Goal: Transaction & Acquisition: Purchase product/service

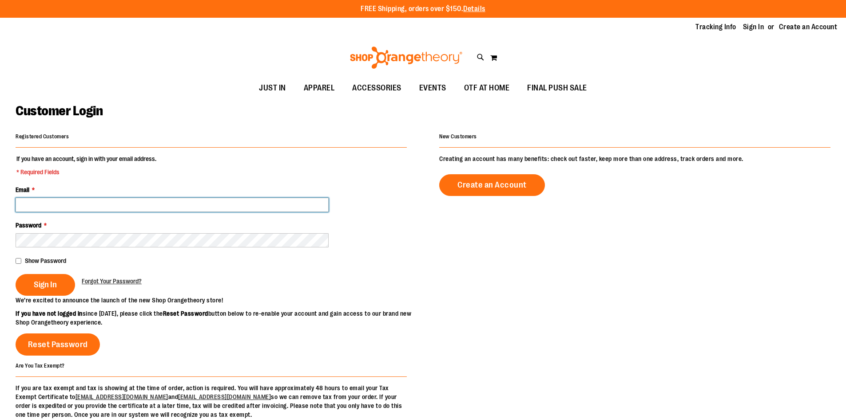
type input "**********"
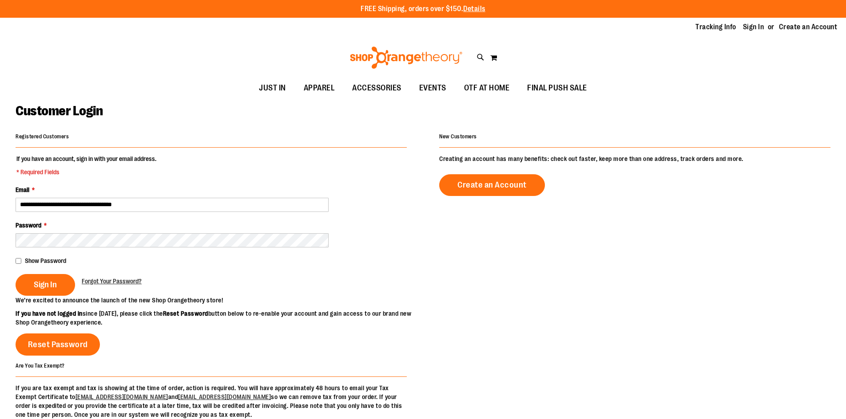
type input "**********"
drag, startPoint x: 48, startPoint y: 285, endPoint x: 60, endPoint y: 284, distance: 12.0
click at [48, 285] on span "Sign In" at bounding box center [45, 285] width 23 height 10
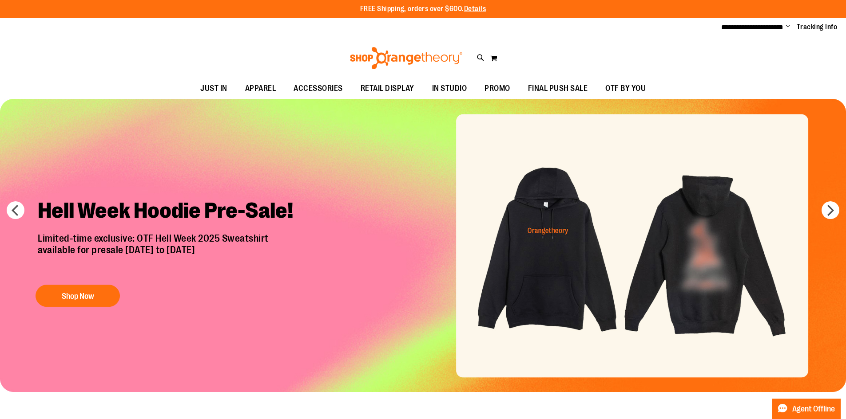
type input "**********"
click at [238, 57] on div "Toggle Nav Search Popular Suggestions Advanced Search" at bounding box center [423, 58] width 846 height 41
click at [585, 57] on div "Toggle Nav Search Popular Suggestions Advanced Search" at bounding box center [423, 58] width 846 height 41
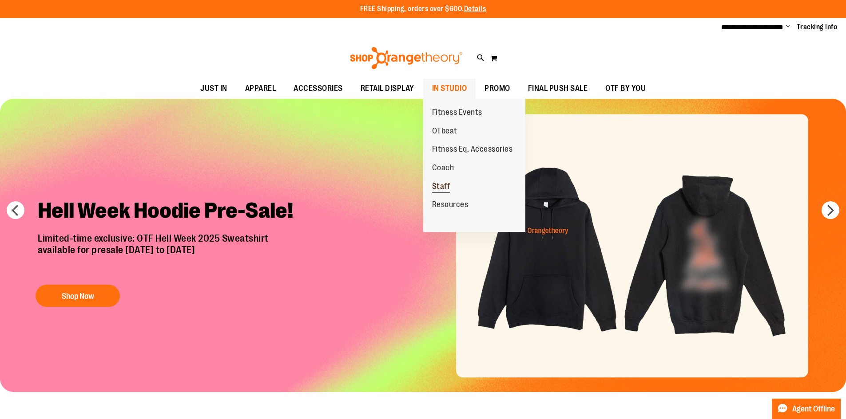
click at [438, 185] on span "Staff" at bounding box center [441, 187] width 18 height 11
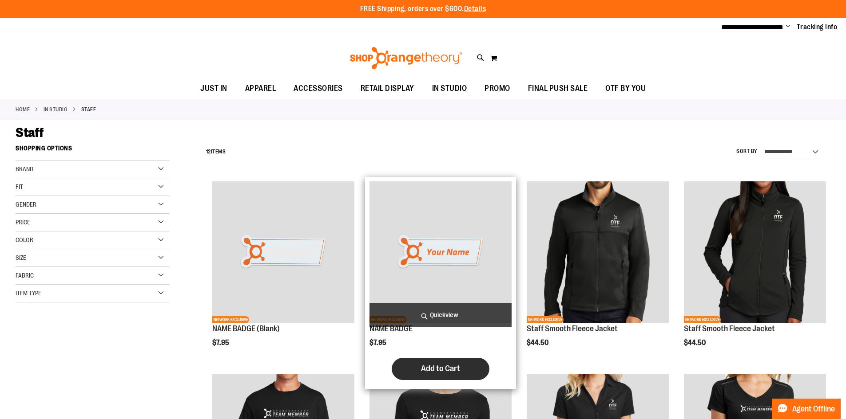
type input "**********"
click at [441, 370] on span "Add to Cart" at bounding box center [440, 369] width 39 height 10
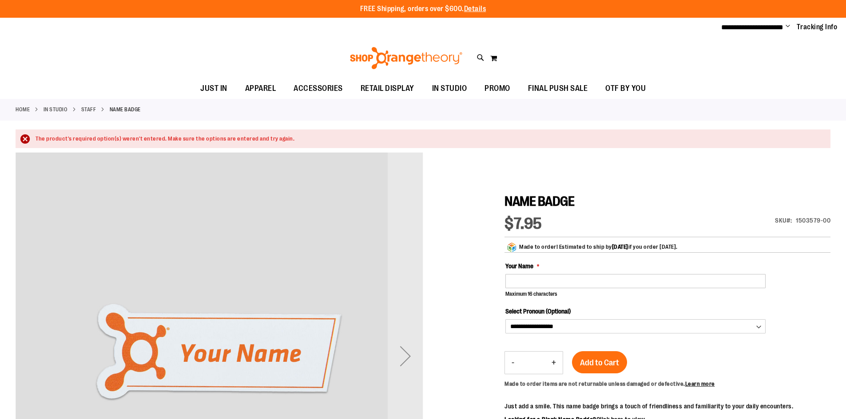
type input "**********"
click at [529, 280] on input "Your Name" at bounding box center [635, 281] width 260 height 14
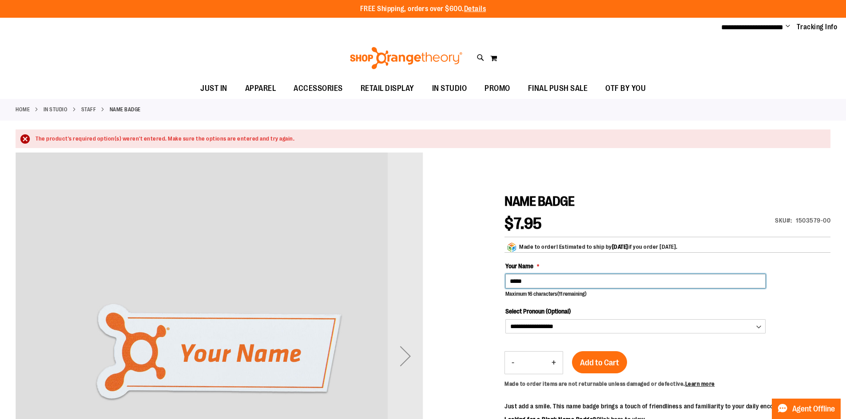
type input "*****"
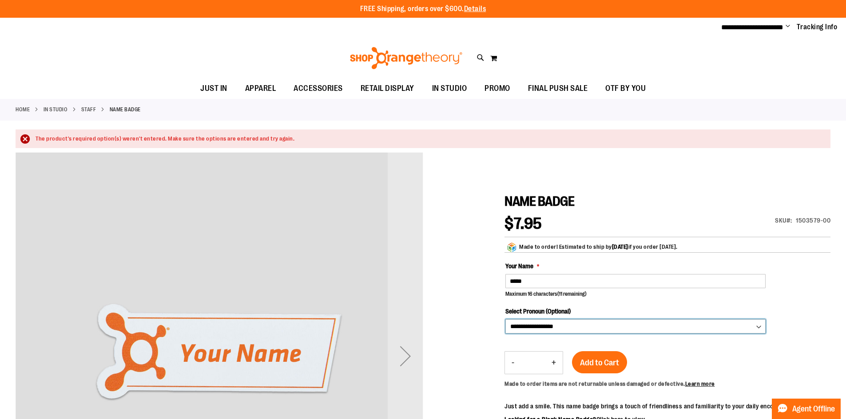
click at [615, 321] on select "**********" at bounding box center [635, 327] width 260 height 14
select select "*"
click at [505, 320] on select "**********" at bounding box center [635, 327] width 260 height 14
click at [602, 361] on span "Add to Cart" at bounding box center [599, 363] width 39 height 10
click at [567, 285] on input "*****" at bounding box center [635, 281] width 260 height 14
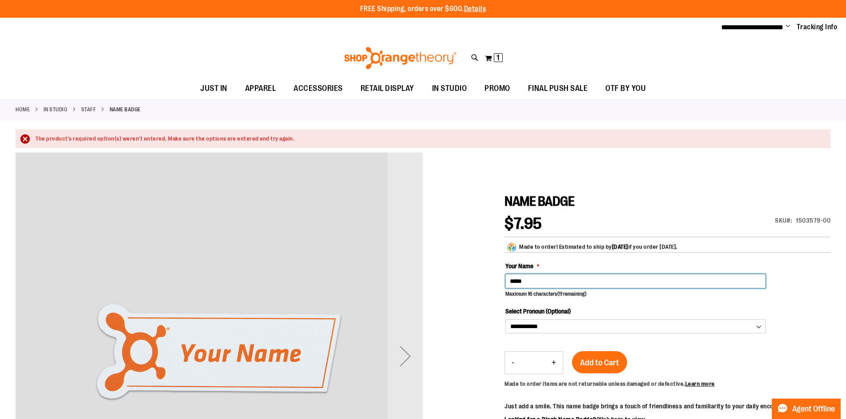
click at [570, 284] on input "*****" at bounding box center [635, 281] width 260 height 14
type input "******"
click at [441, 313] on div at bounding box center [423, 381] width 815 height 456
drag, startPoint x: 592, startPoint y: 361, endPoint x: 614, endPoint y: 358, distance: 22.9
click at [592, 361] on span "Add to Cart" at bounding box center [599, 363] width 39 height 10
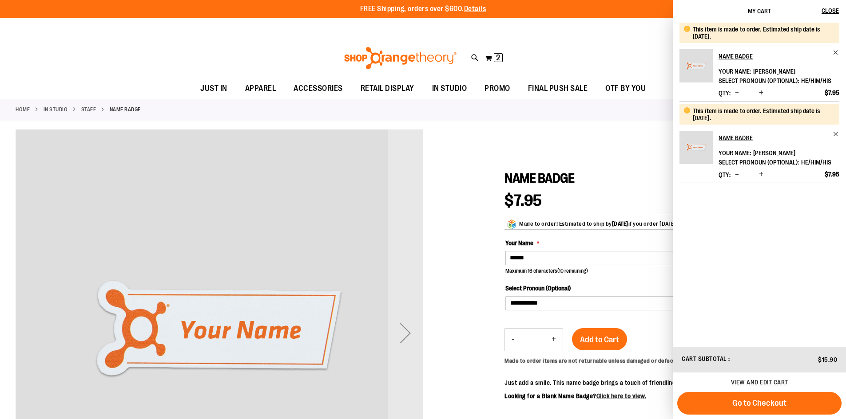
click at [546, 142] on div at bounding box center [423, 358] width 815 height 456
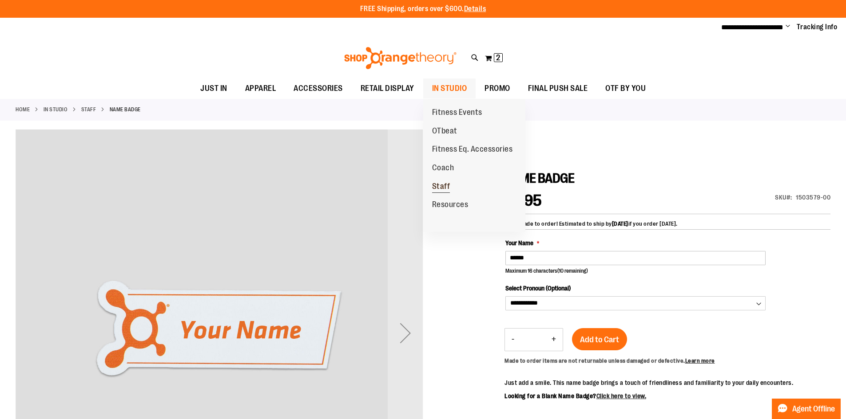
click at [441, 185] on span "Staff" at bounding box center [441, 187] width 18 height 11
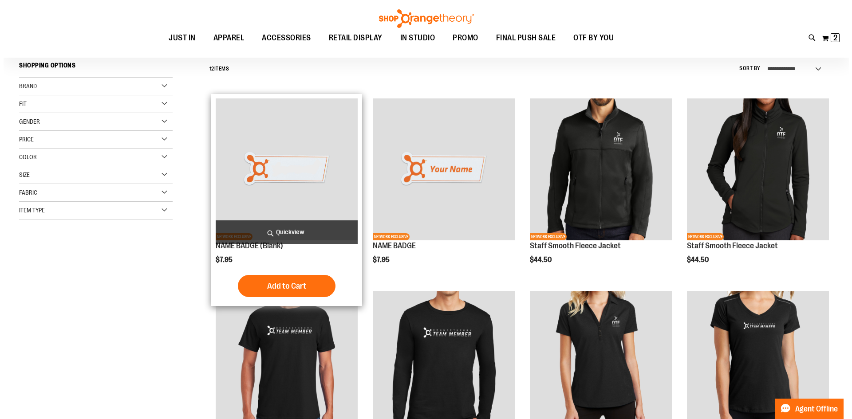
scroll to position [222, 0]
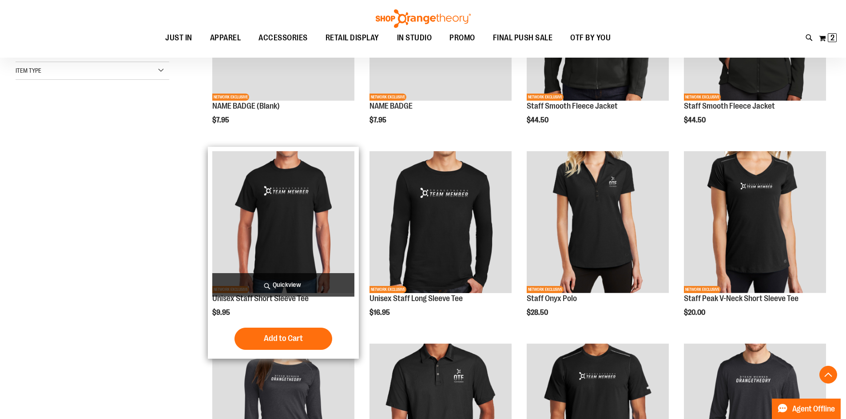
type input "**********"
click at [274, 284] on span "Quickview" at bounding box center [283, 285] width 142 height 24
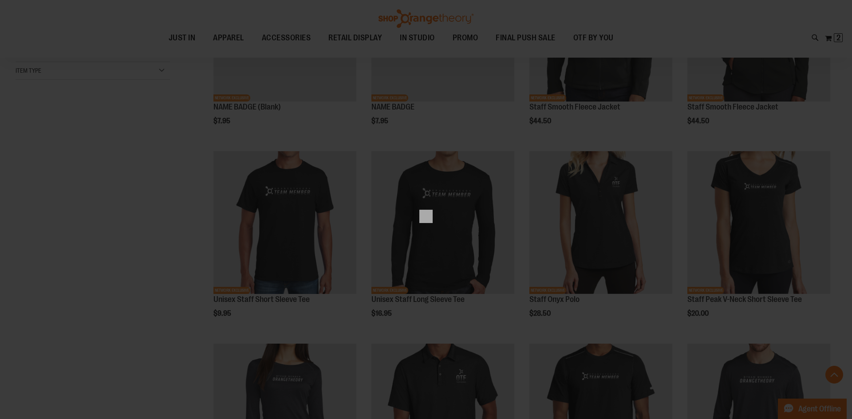
scroll to position [0, 0]
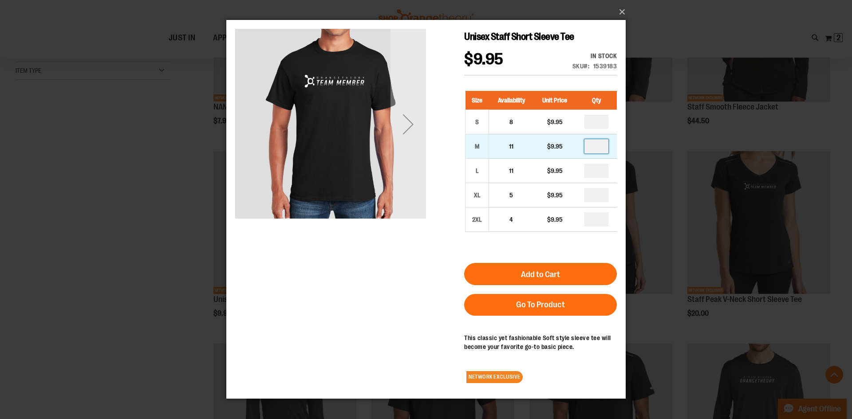
click at [599, 148] on input "number" at bounding box center [597, 146] width 24 height 14
type input "*"
click at [603, 149] on input "*" at bounding box center [597, 146] width 24 height 14
type input "*"
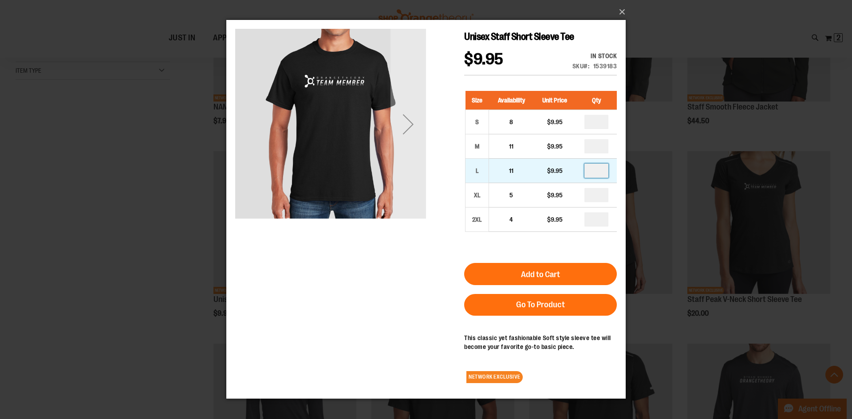
click at [598, 165] on input "number" at bounding box center [597, 171] width 24 height 14
type input "*"
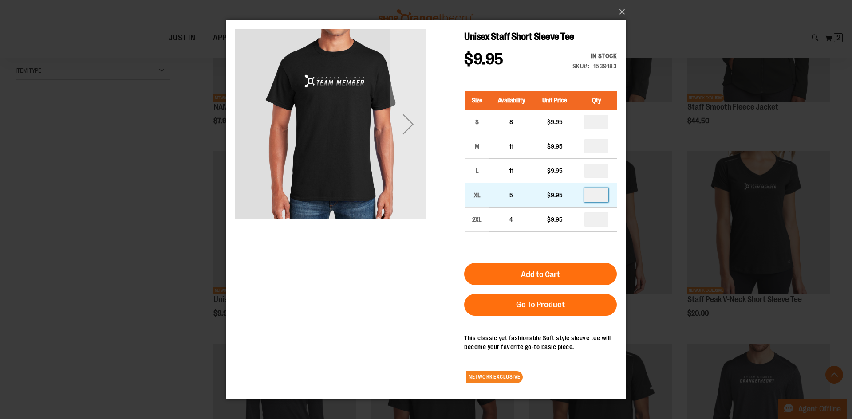
click at [596, 194] on input "number" at bounding box center [597, 195] width 24 height 14
type input "*"
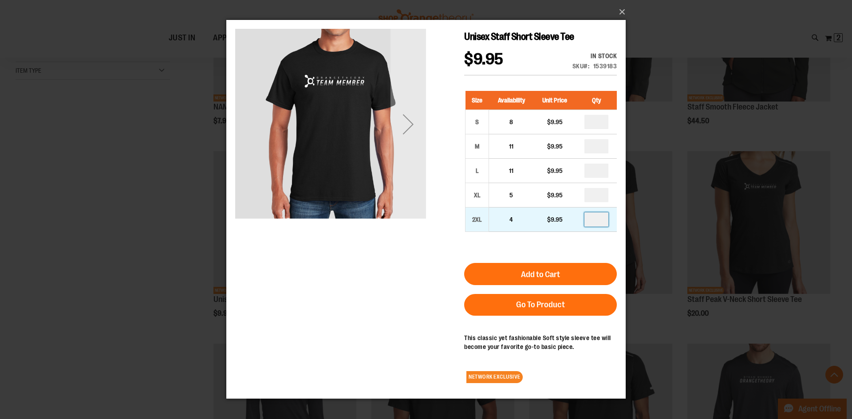
click at [589, 215] on input "number" at bounding box center [597, 220] width 24 height 14
click at [592, 219] on input "*" at bounding box center [597, 220] width 24 height 14
click at [594, 218] on input "*" at bounding box center [597, 220] width 24 height 14
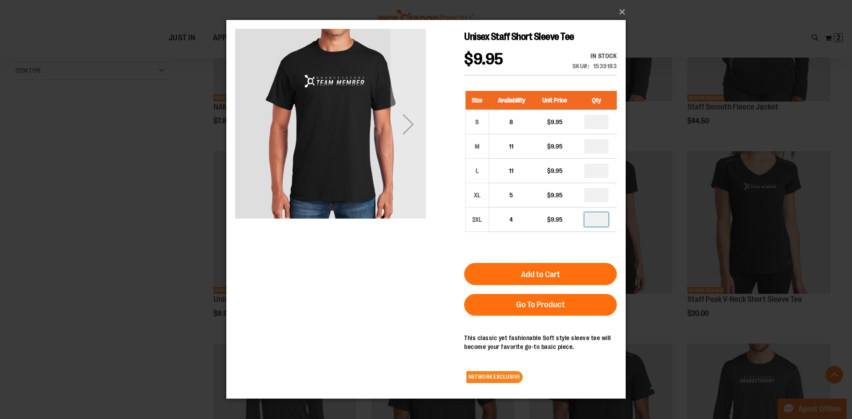
type input "*"
click at [438, 234] on div "Unisex Staff Short Sleeve Tee $9.95 In stock Only %1 left SKU 1539183 Size Avai…" at bounding box center [426, 209] width 382 height 361
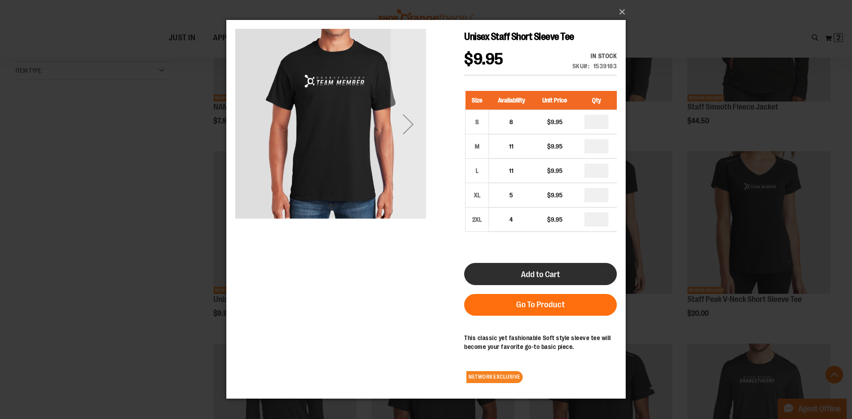
click at [563, 276] on button "Add to Cart" at bounding box center [540, 274] width 153 height 22
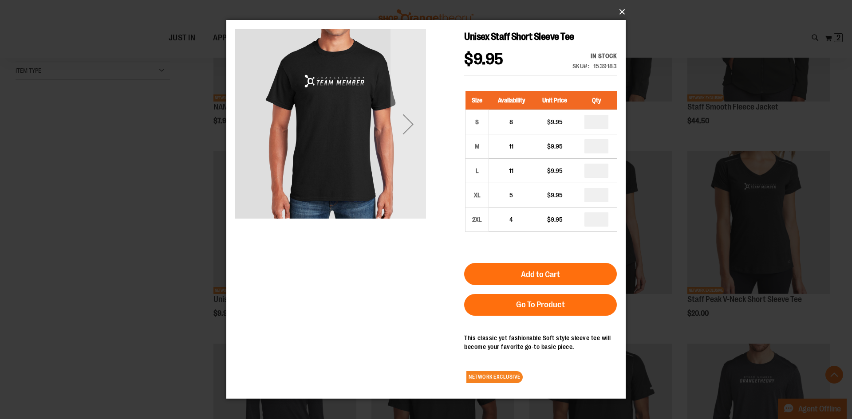
click at [616, 12] on button "×" at bounding box center [429, 12] width 400 height 20
click at [619, 11] on button "×" at bounding box center [429, 12] width 400 height 20
click at [623, 5] on button "×" at bounding box center [429, 12] width 400 height 20
click at [623, 7] on button "×" at bounding box center [429, 12] width 400 height 20
click at [621, 11] on button "×" at bounding box center [429, 12] width 400 height 20
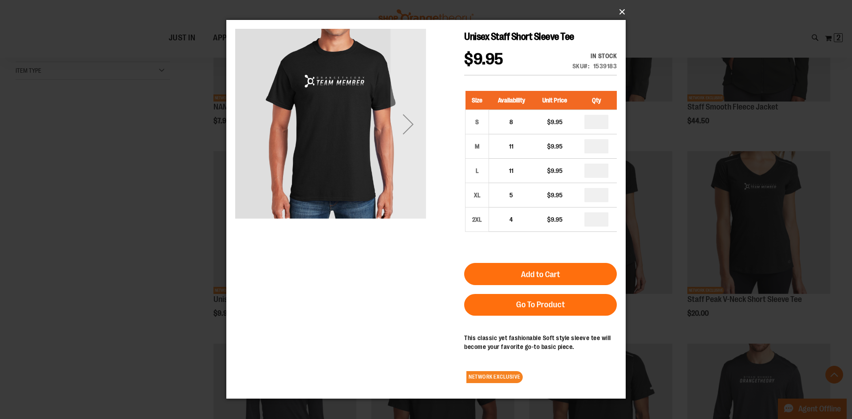
click at [624, 10] on button "×" at bounding box center [429, 12] width 400 height 20
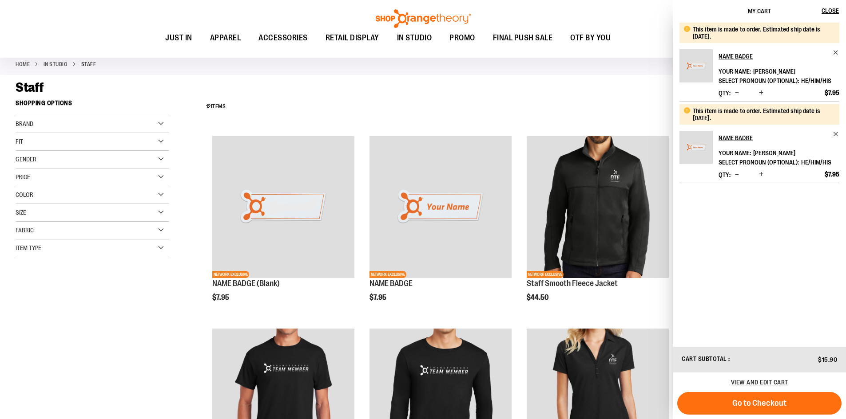
click at [561, 107] on div "**********" at bounding box center [516, 106] width 629 height 23
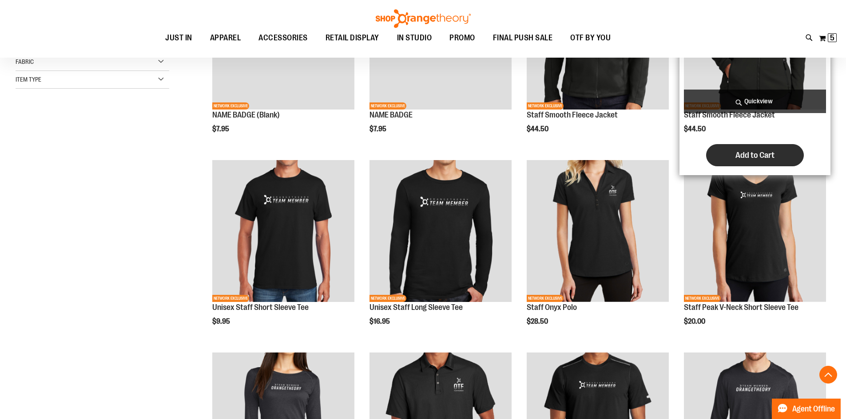
scroll to position [222, 0]
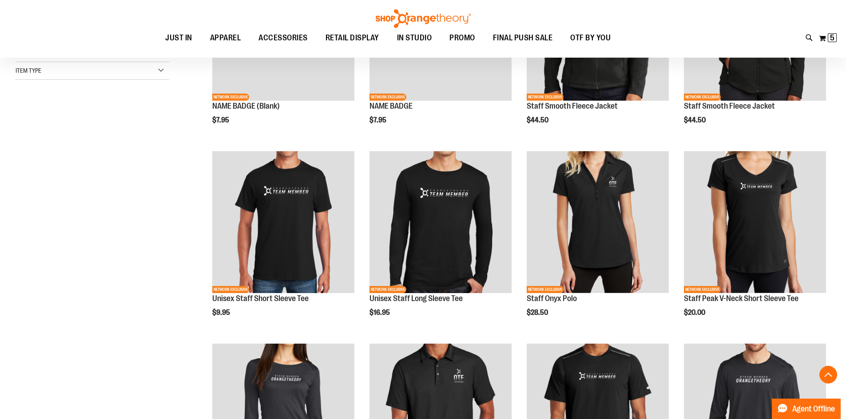
click at [92, 243] on div "**********" at bounding box center [423, 251] width 815 height 667
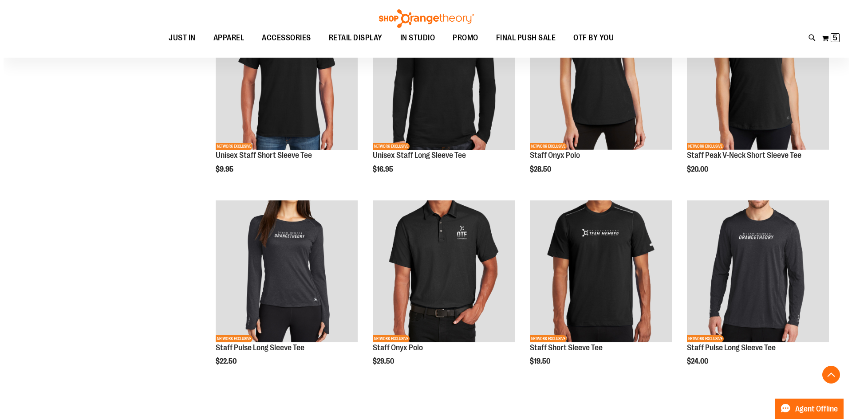
scroll to position [355, 0]
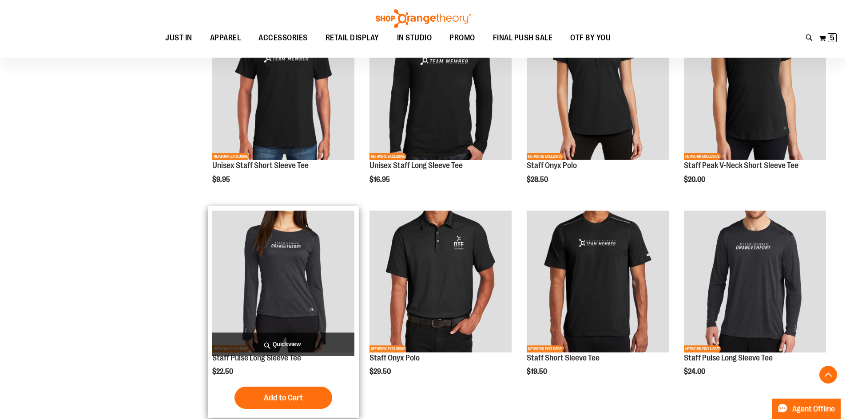
click at [267, 341] on span "Quickview" at bounding box center [283, 345] width 142 height 24
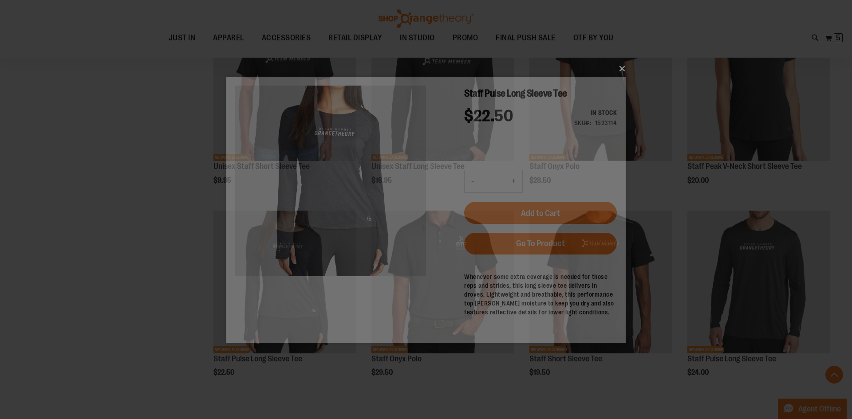
scroll to position [0, 0]
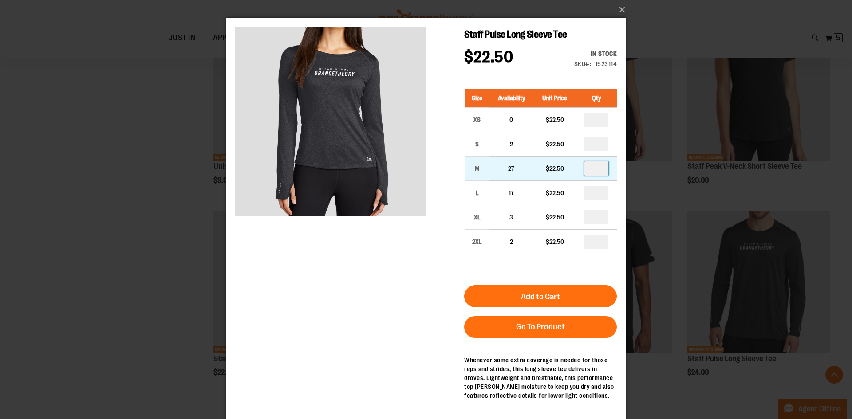
click at [590, 166] on input "number" at bounding box center [597, 169] width 24 height 14
type input "*"
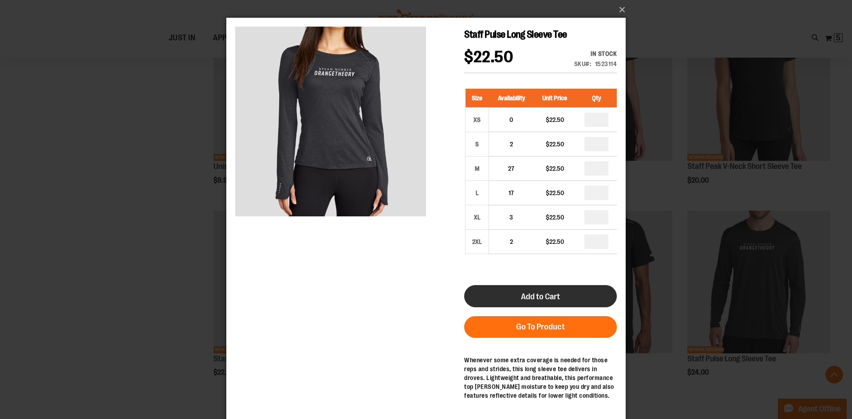
click at [522, 292] on button "Add to Cart" at bounding box center [540, 296] width 153 height 22
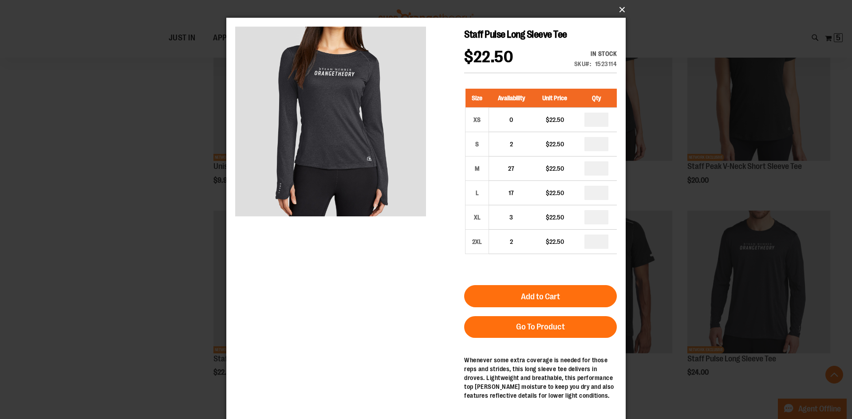
click at [622, 11] on button "×" at bounding box center [429, 10] width 400 height 20
click at [621, 7] on button "×" at bounding box center [429, 10] width 400 height 20
click at [157, 231] on div "×" at bounding box center [426, 209] width 852 height 419
click at [599, 147] on input "number" at bounding box center [597, 144] width 24 height 14
type input "*"
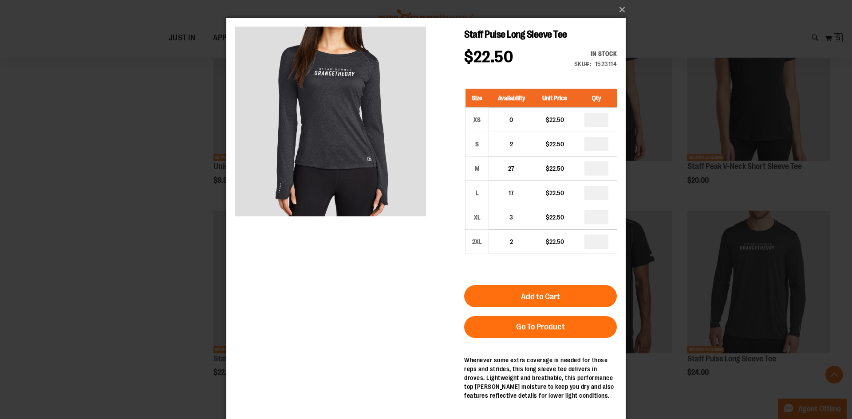
click at [515, 296] on button "Add to Cart" at bounding box center [540, 296] width 153 height 22
click at [617, 5] on button "×" at bounding box center [429, 10] width 400 height 20
click at [623, 10] on button "×" at bounding box center [429, 10] width 400 height 20
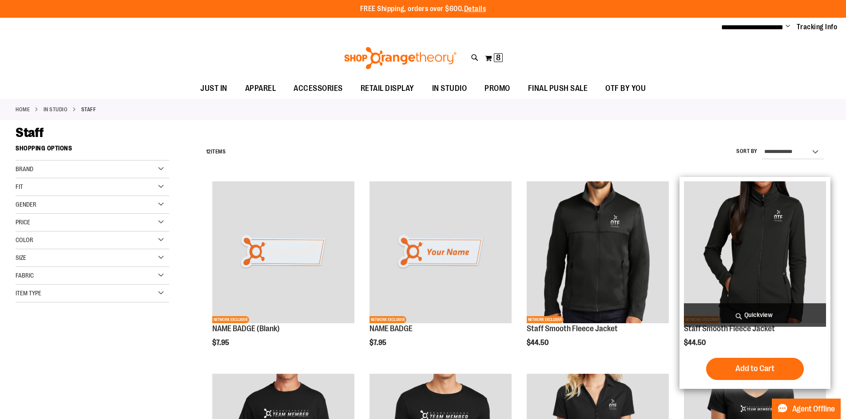
type input "**********"
click at [756, 287] on img "product" at bounding box center [755, 253] width 142 height 142
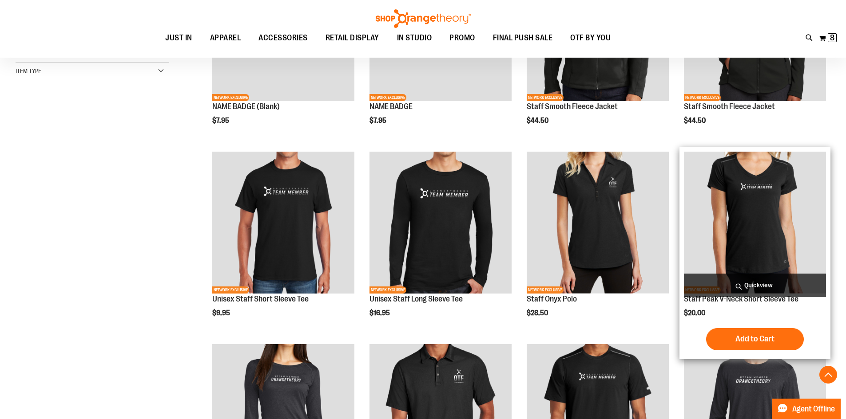
scroll to position [0, 0]
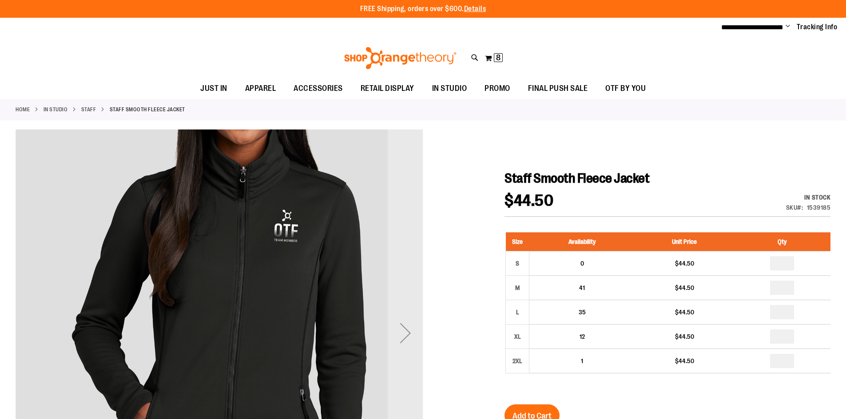
type input "**********"
click at [390, 340] on div "Next" at bounding box center [406, 334] width 36 height 36
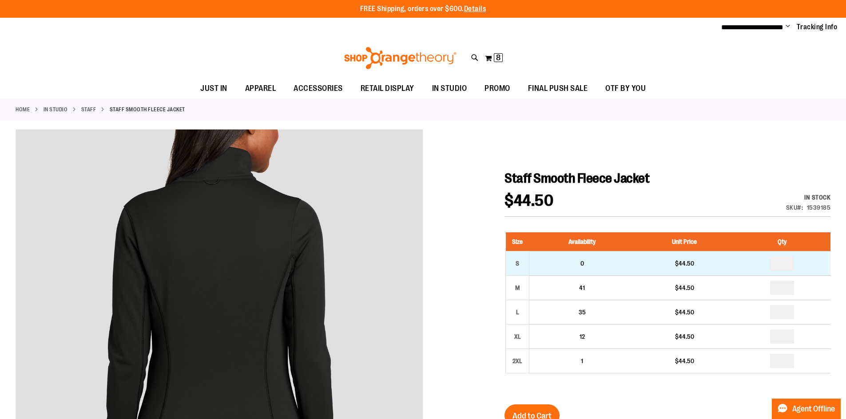
click at [776, 272] on td "*" at bounding box center [782, 263] width 96 height 24
click at [787, 268] on input "number" at bounding box center [782, 264] width 24 height 14
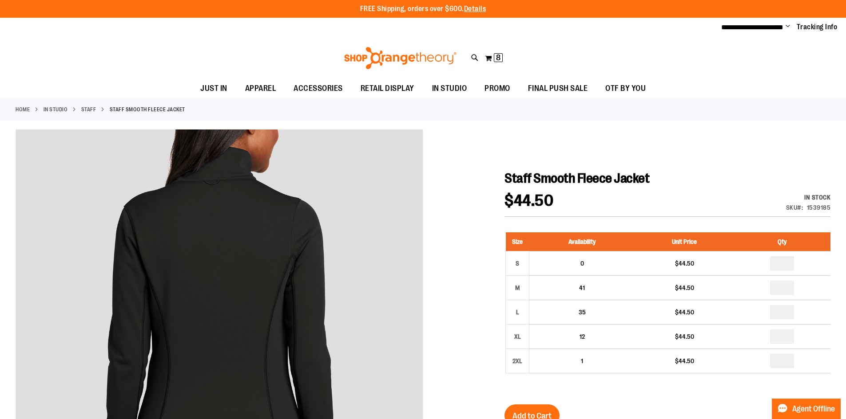
type input "*"
click at [739, 186] on h1 "Staff Smooth Fleece Jacket" at bounding box center [667, 178] width 326 height 16
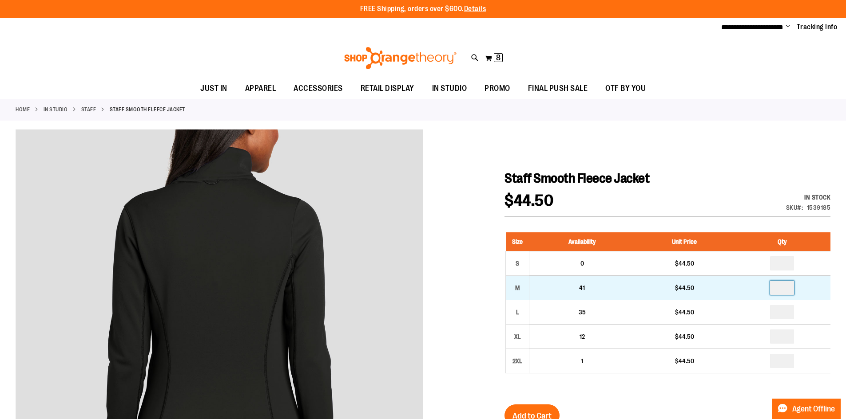
click at [793, 287] on input "number" at bounding box center [782, 288] width 24 height 14
type input "*"
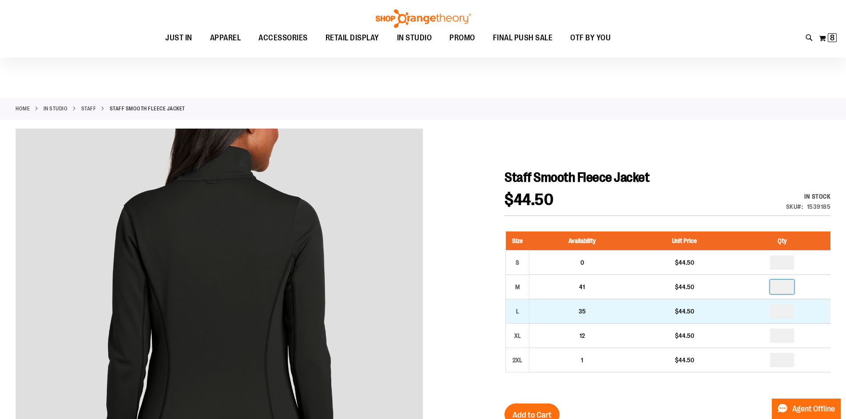
scroll to position [88, 0]
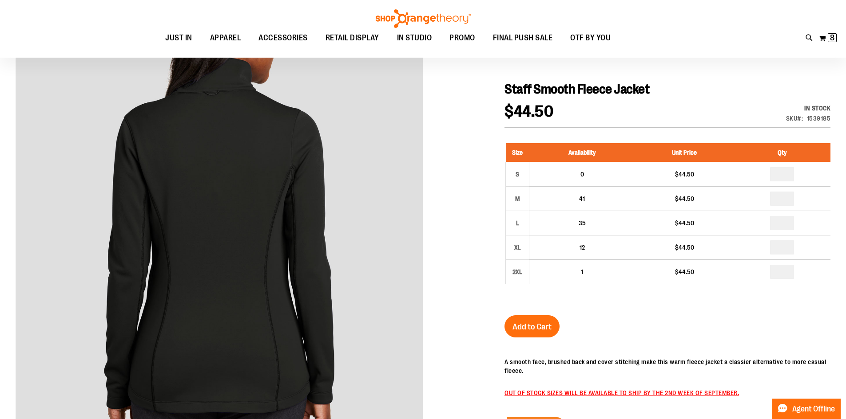
click at [825, 309] on div "Staff Smooth Fleece Jacket $44.50 In stock Only %1 left SKU 1539185 Size Availa…" at bounding box center [667, 323] width 326 height 485
click at [537, 327] on span "Add to Cart" at bounding box center [531, 327] width 39 height 10
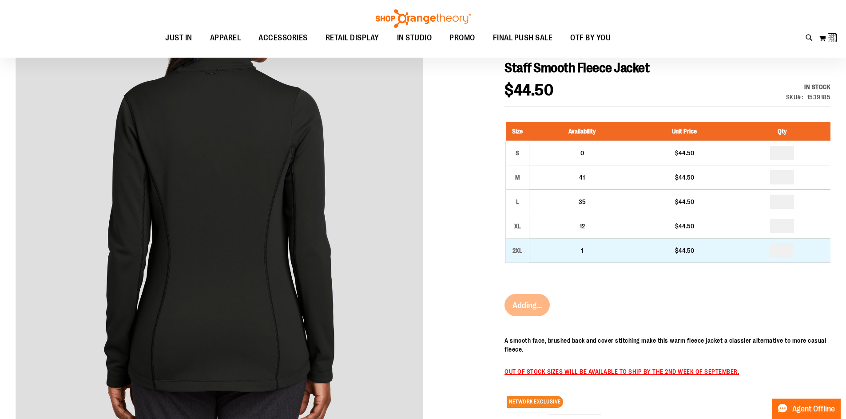
scroll to position [0, 0]
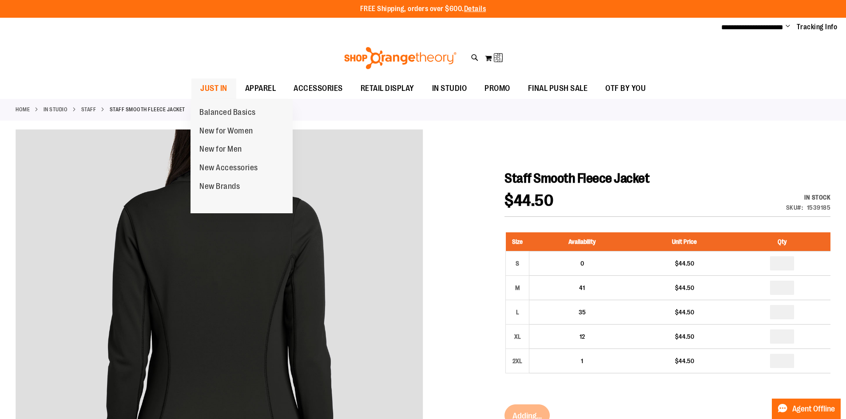
click at [206, 91] on span "JUST IN" at bounding box center [213, 89] width 27 height 20
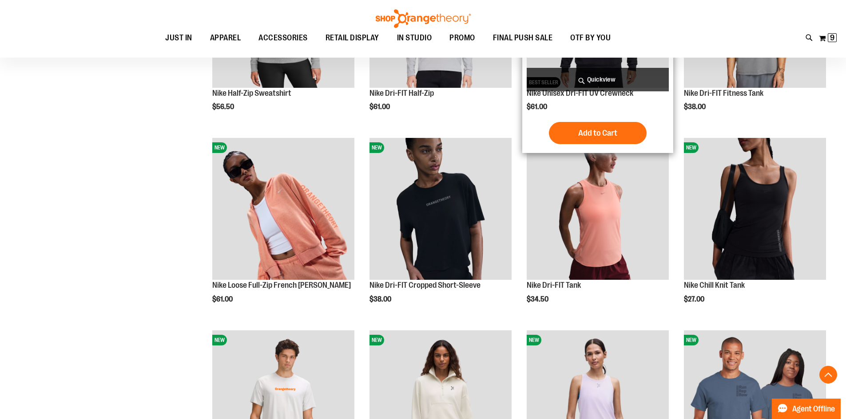
scroll to position [621, 0]
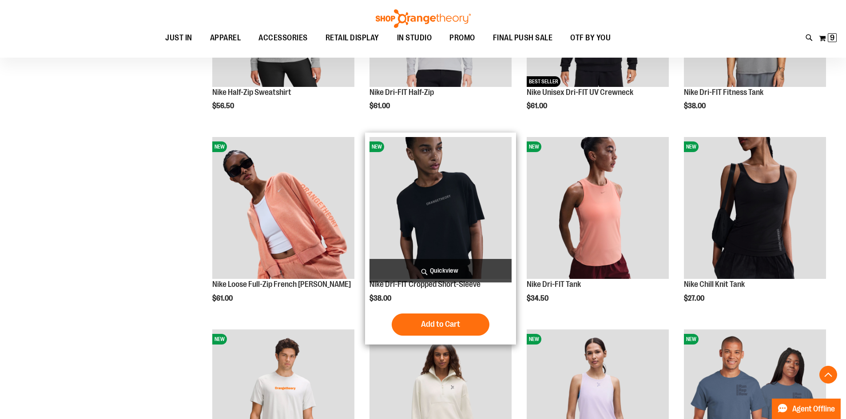
type input "**********"
click at [392, 242] on img "product" at bounding box center [440, 208] width 142 height 142
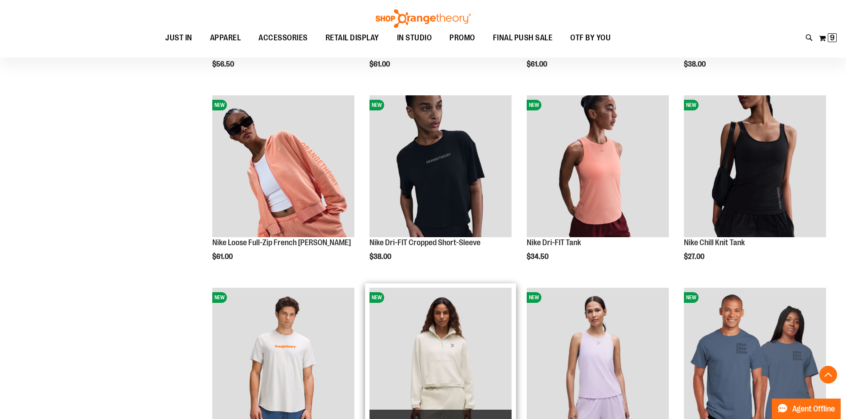
scroll to position [597, 0]
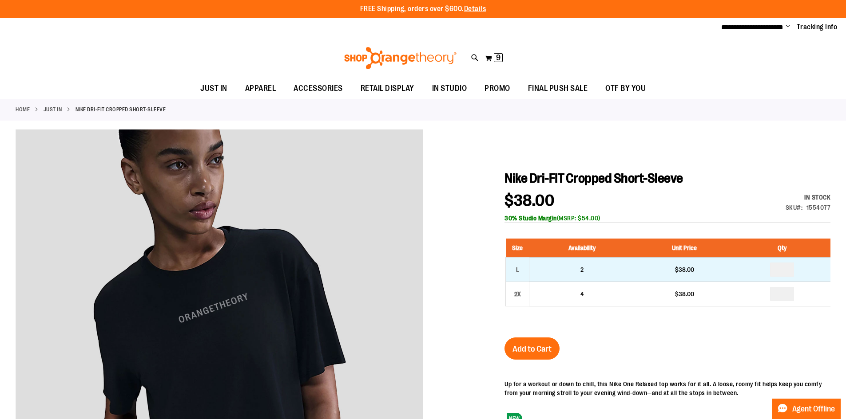
type input "**********"
click at [772, 272] on input "number" at bounding box center [782, 270] width 24 height 14
click at [780, 272] on input "number" at bounding box center [782, 270] width 24 height 14
type input "*"
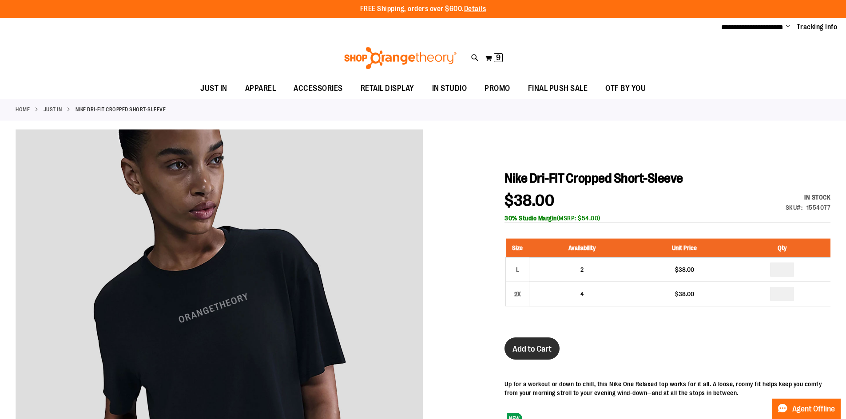
click at [538, 348] on span "Add to Cart" at bounding box center [531, 349] width 39 height 10
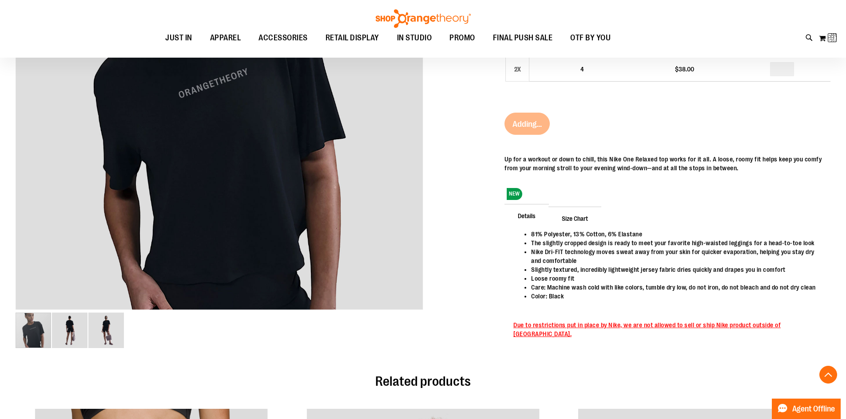
scroll to position [88, 0]
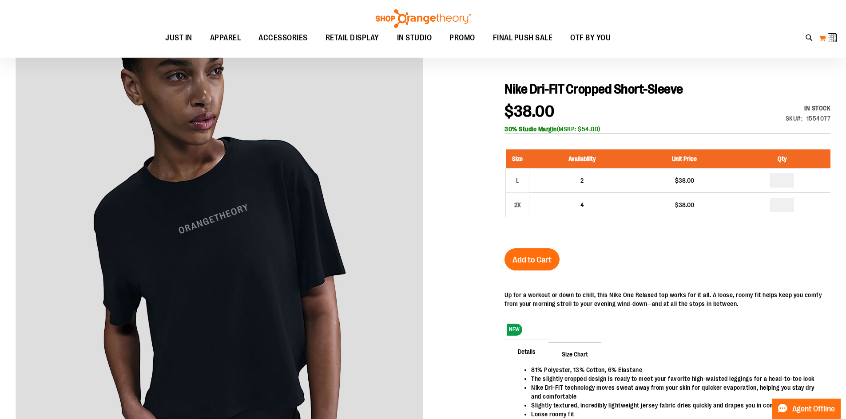
click at [830, 33] on img at bounding box center [833, 37] width 11 height 11
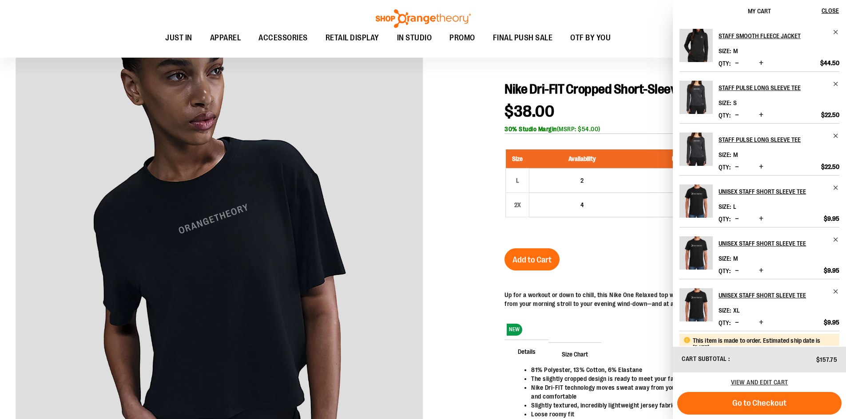
click at [738, 169] on span "Decrease product quantity" at bounding box center [737, 166] width 4 height 9
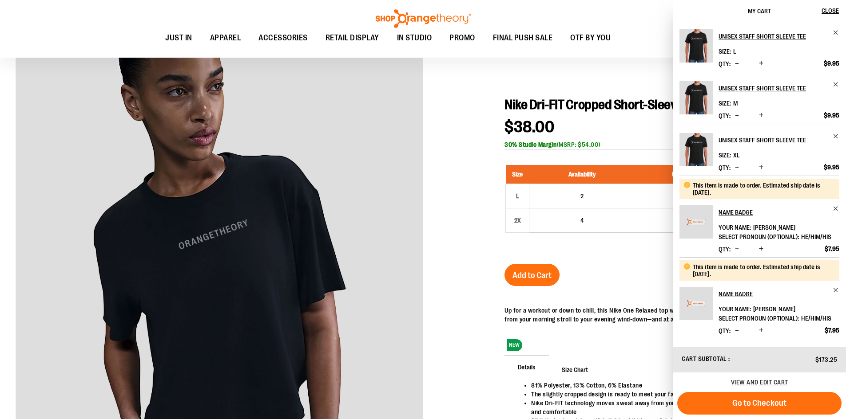
scroll to position [0, 0]
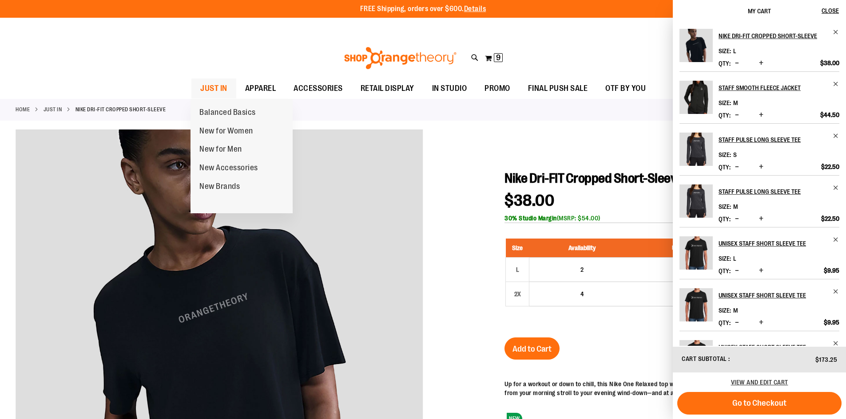
click at [217, 94] on span "JUST IN" at bounding box center [213, 89] width 27 height 20
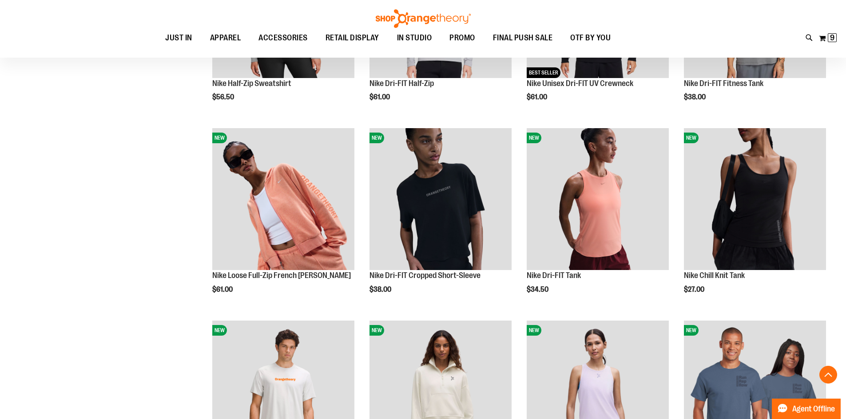
scroll to position [646, 0]
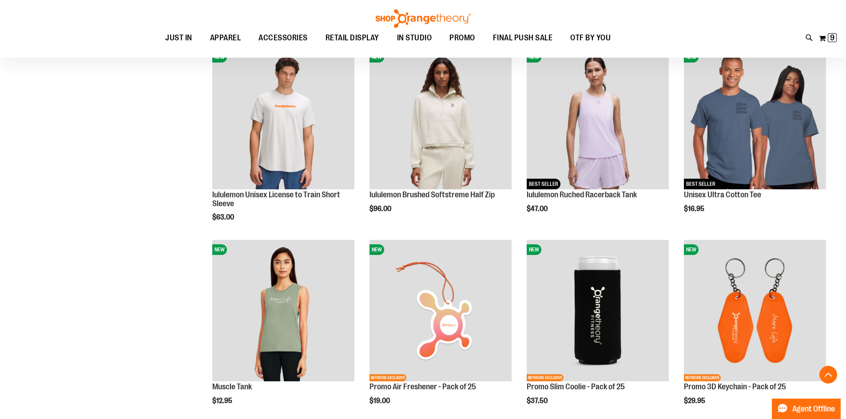
scroll to position [868, 0]
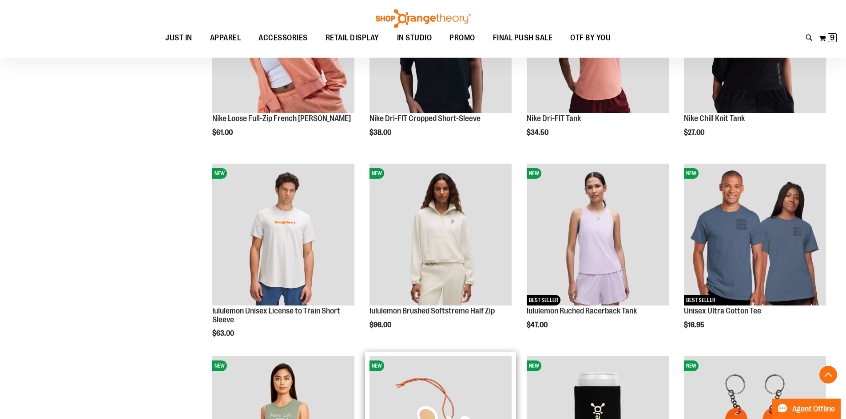
scroll to position [787, 0]
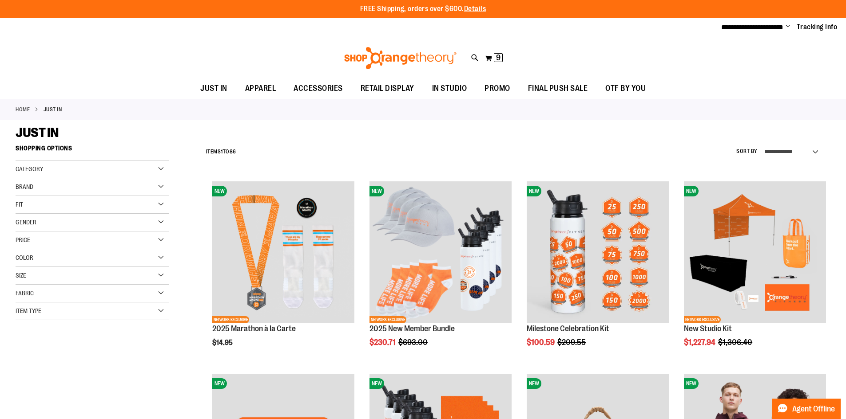
type input "**********"
drag, startPoint x: 771, startPoint y: 22, endPoint x: 776, endPoint y: 23, distance: 4.6
click at [772, 22] on div "**********" at bounding box center [423, 28] width 846 height 20
click at [784, 23] on ul "**********" at bounding box center [775, 27] width 123 height 11
click at [787, 27] on span "Change" at bounding box center [787, 27] width 4 height 8
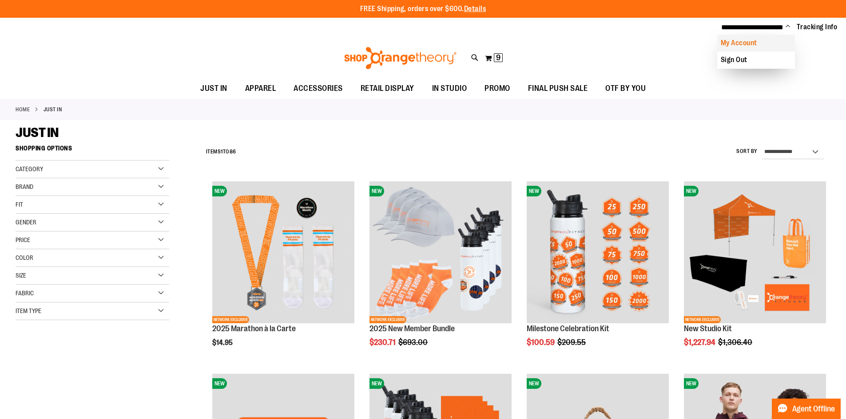
click at [776, 39] on link "My Account" at bounding box center [756, 43] width 78 height 17
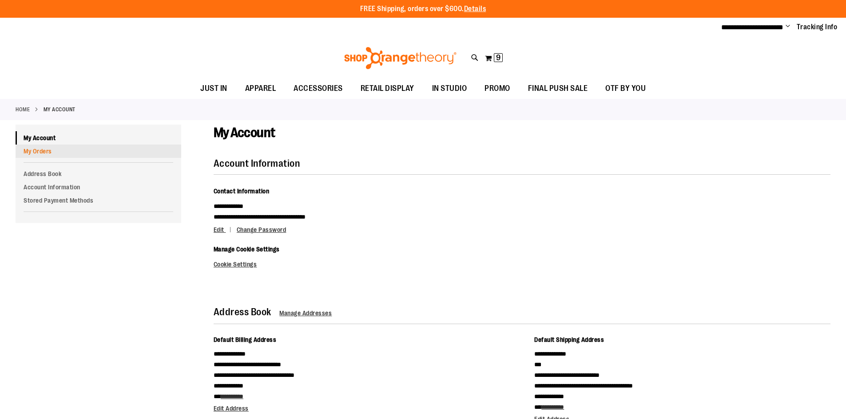
type input "**********"
click at [66, 148] on link "My Orders" at bounding box center [99, 151] width 166 height 13
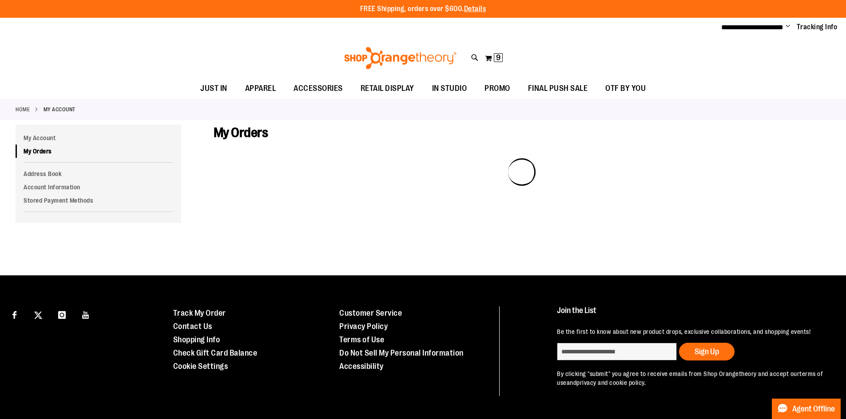
type input "**********"
click at [696, 42] on div "Toggle Nav Search Popular Suggestions Advanced Search" at bounding box center [423, 58] width 846 height 41
click at [54, 154] on link "My Orders" at bounding box center [99, 151] width 166 height 13
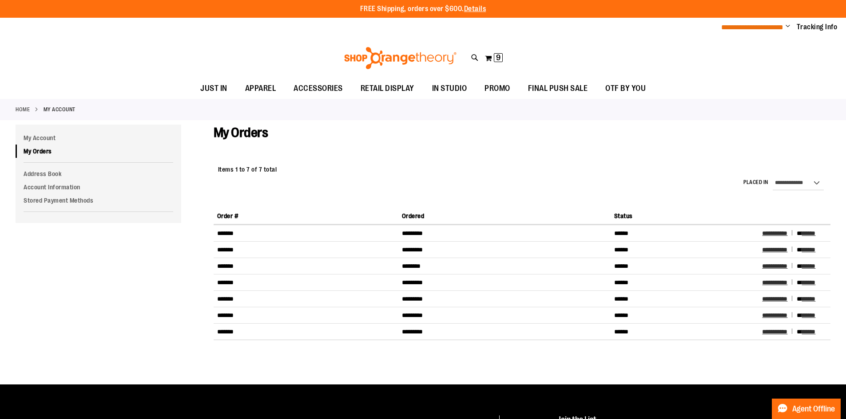
type input "**********"
click at [780, 30] on span "**********" at bounding box center [752, 27] width 62 height 7
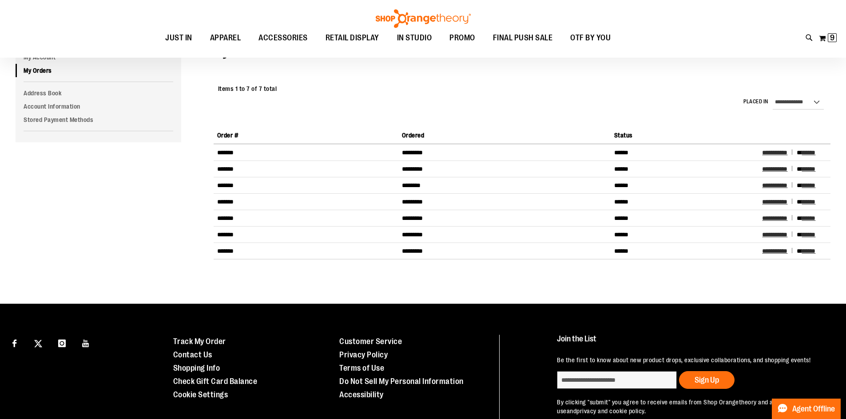
scroll to position [130, 0]
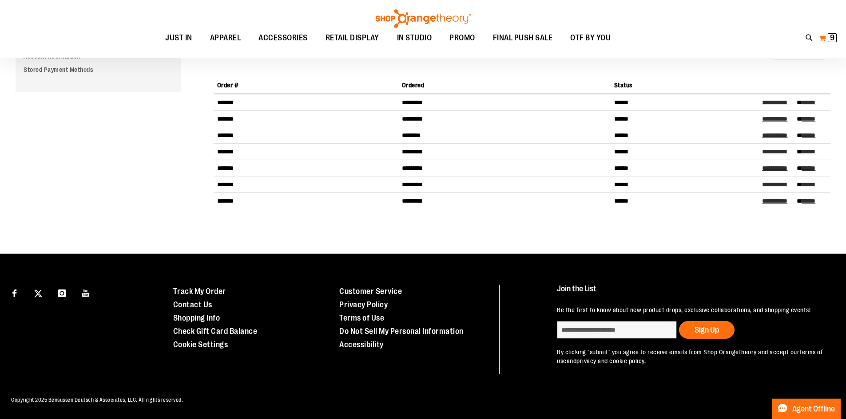
click at [830, 39] on span "9" at bounding box center [832, 37] width 4 height 9
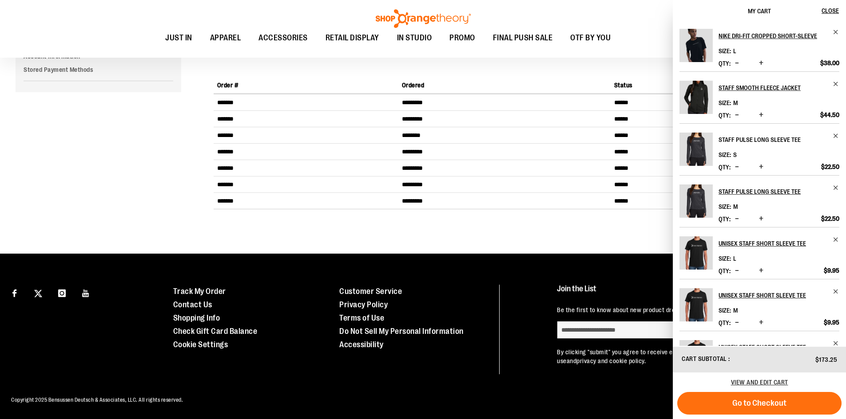
click at [830, 135] on link "Staff Pulse Long Sleeve Tee" at bounding box center [778, 140] width 121 height 14
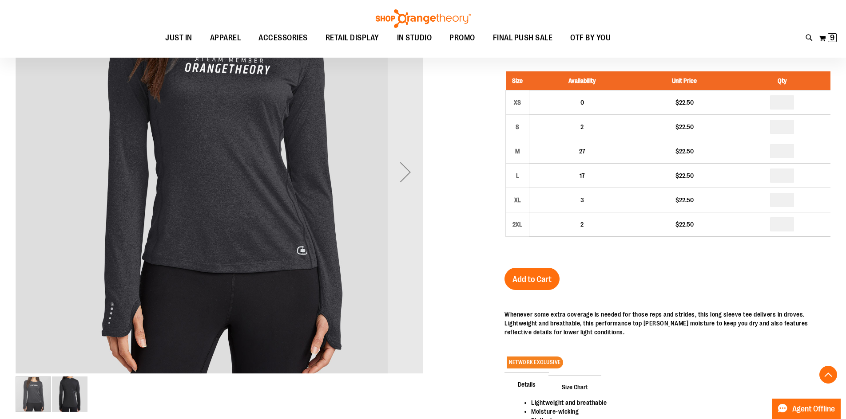
scroll to position [222, 0]
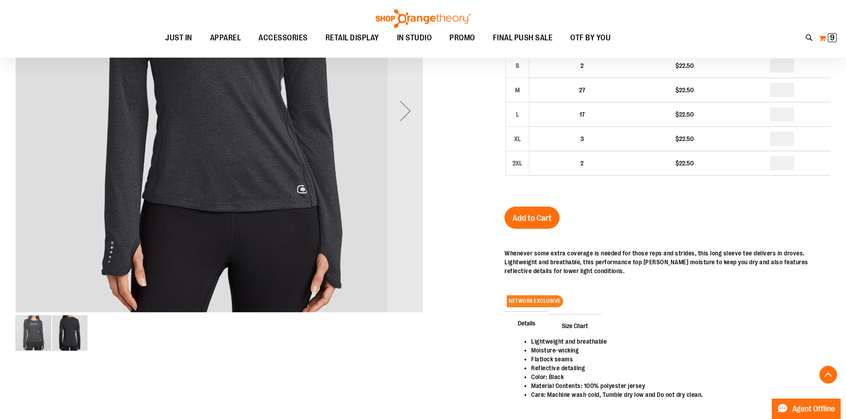
type input "**********"
click at [827, 34] on span "9 9 items" at bounding box center [831, 37] width 9 height 9
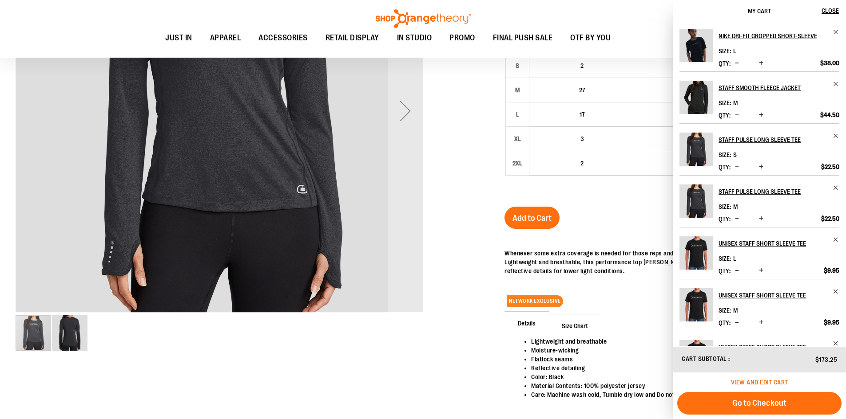
click at [750, 380] on span "View and edit cart" at bounding box center [759, 382] width 57 height 7
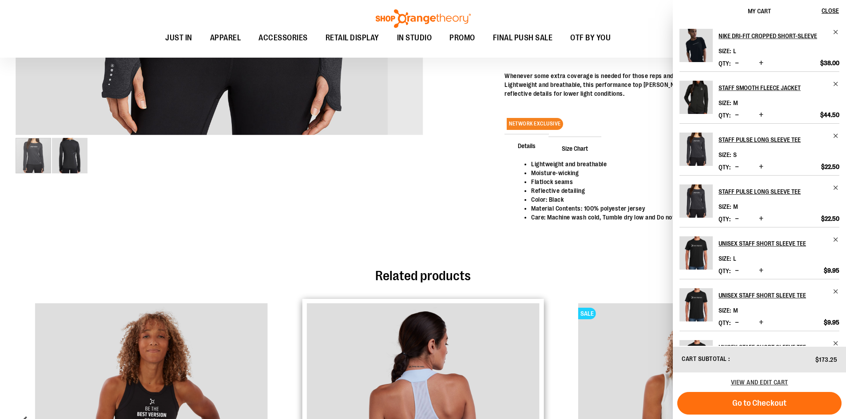
scroll to position [665, 0]
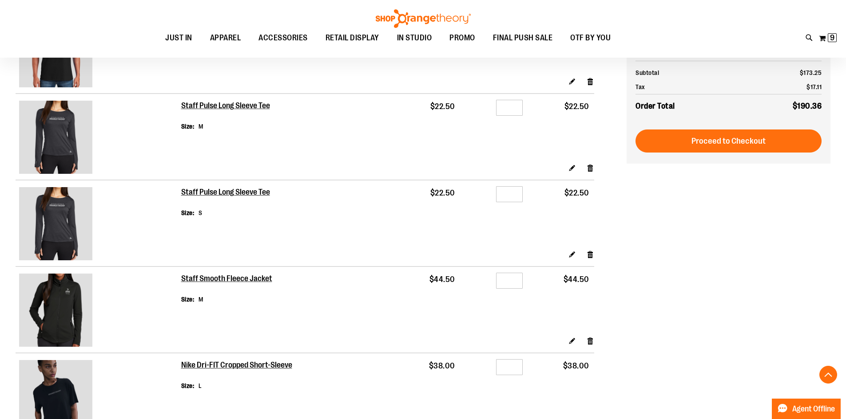
scroll to position [577, 0]
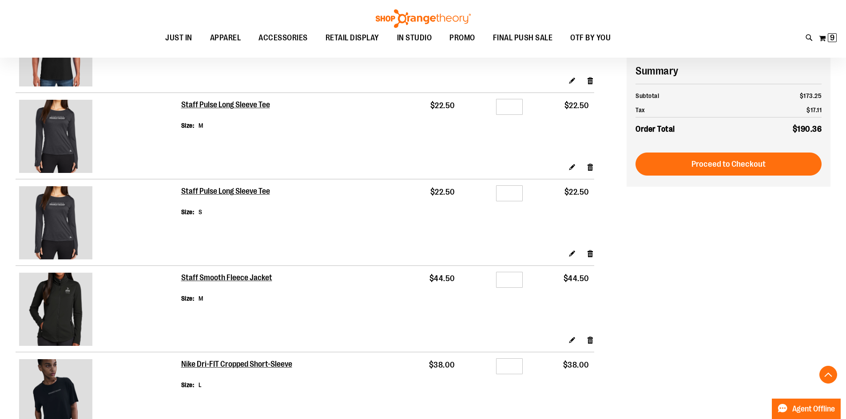
type input "**********"
click at [582, 257] on div "Edit Remove item" at bounding box center [387, 257] width 413 height 16
click at [597, 256] on form "Shopping Cart Items Item Price Qty Subtotal This item is made to order. Estimat…" at bounding box center [321, 8] width 611 height 910
click at [592, 256] on link "Remove item" at bounding box center [590, 253] width 8 height 9
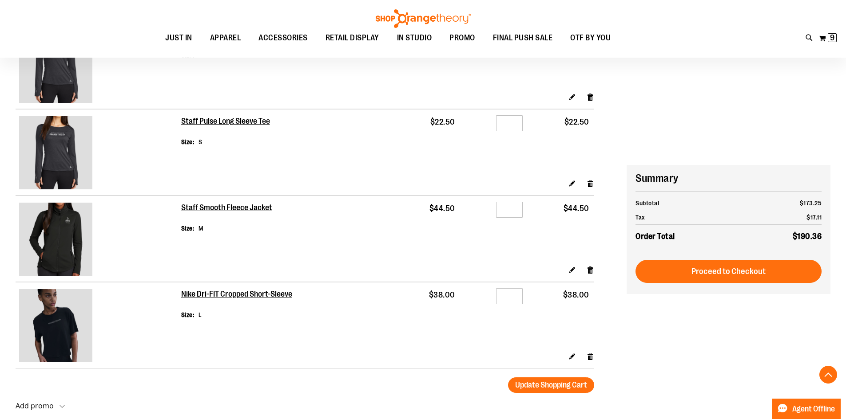
scroll to position [754, 0]
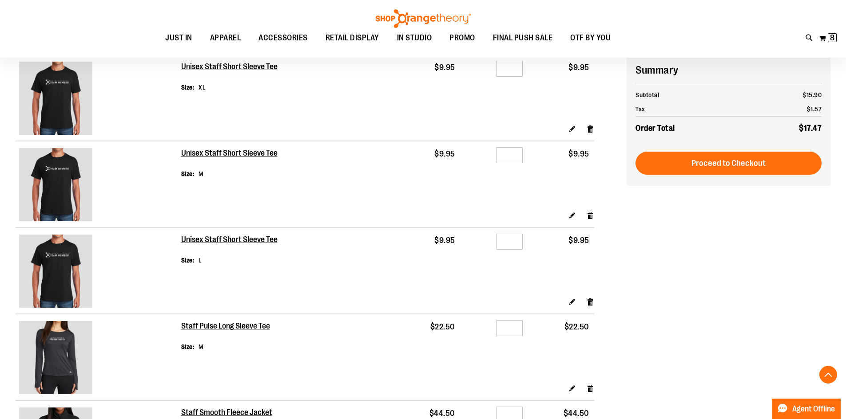
scroll to position [355, 0]
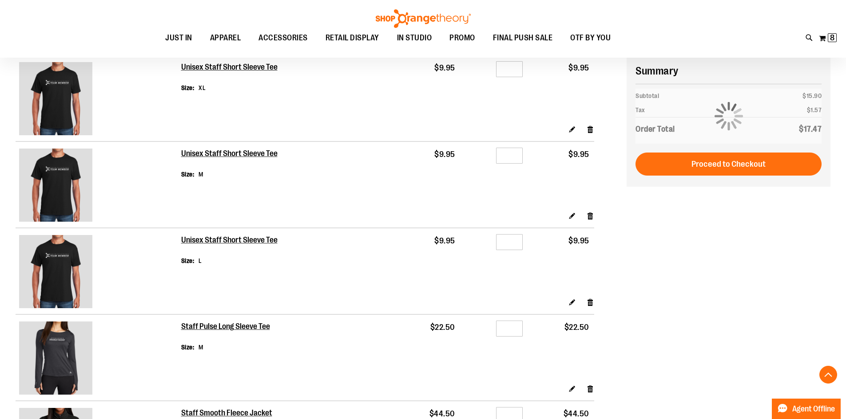
type input "**********"
click at [676, 52] on div "Toggle Nav Search Popular Suggestions Advanced Search" at bounding box center [423, 29] width 846 height 58
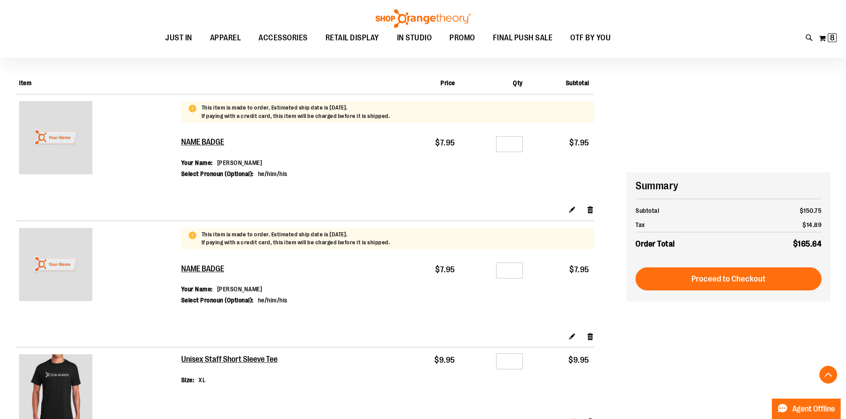
scroll to position [0, 0]
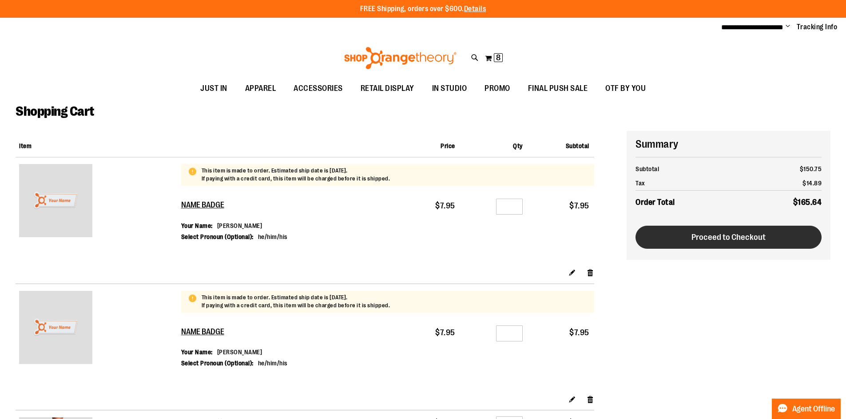
click at [693, 240] on span "Proceed to Checkout" at bounding box center [728, 238] width 74 height 10
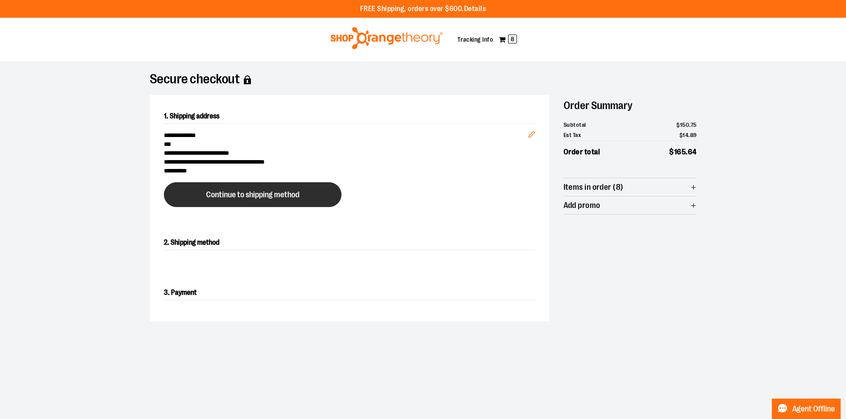
click at [257, 186] on button "Continue to shipping method" at bounding box center [253, 194] width 178 height 25
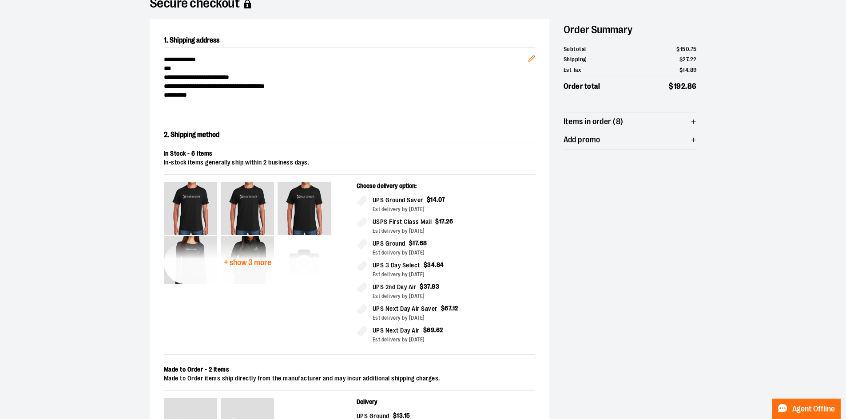
scroll to position [63, 0]
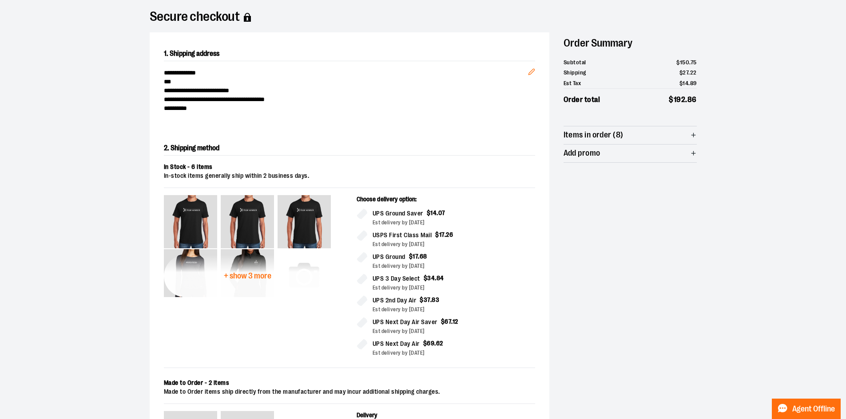
click at [269, 279] on span "+ show 3 more" at bounding box center [247, 276] width 47 height 8
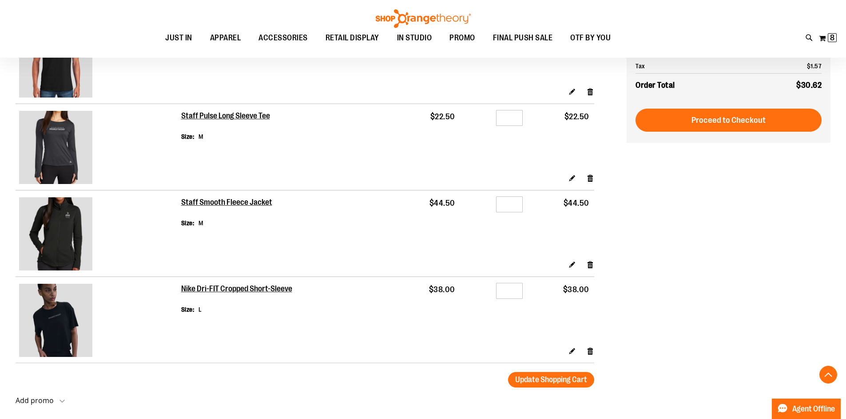
scroll to position [621, 0]
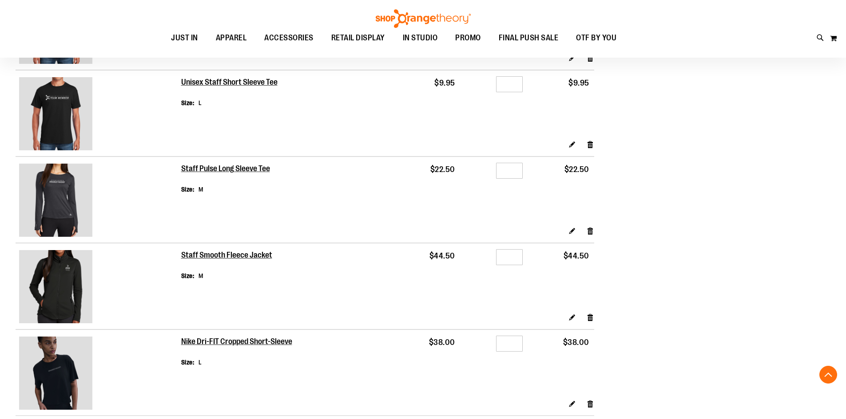
scroll to position [472, 0]
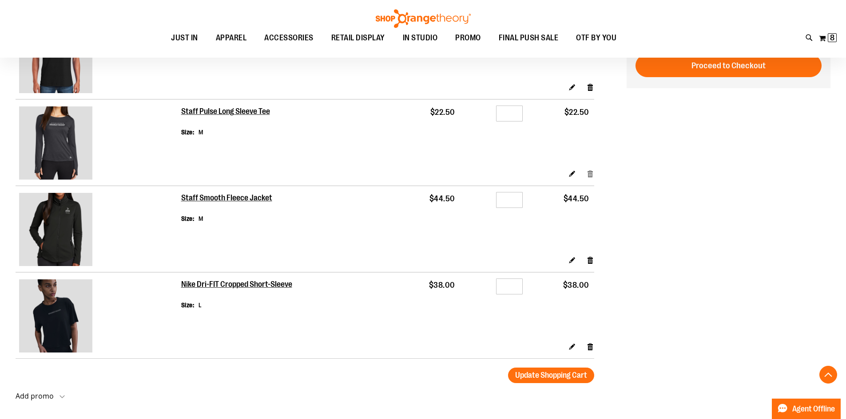
type input "**********"
click at [591, 174] on link "Remove item" at bounding box center [590, 173] width 8 height 9
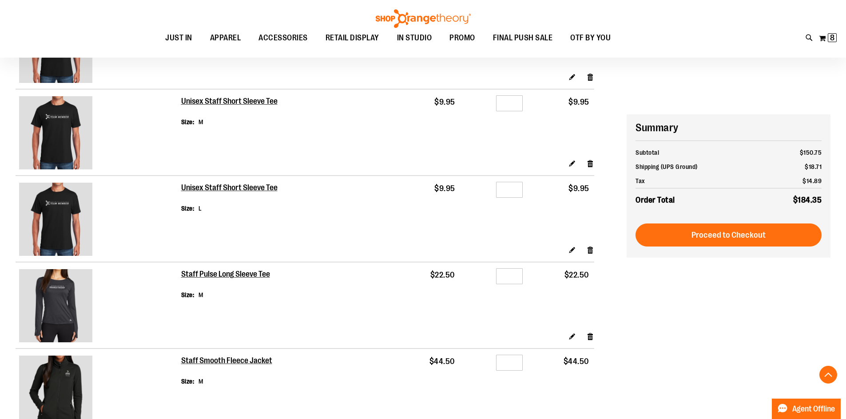
scroll to position [294, 0]
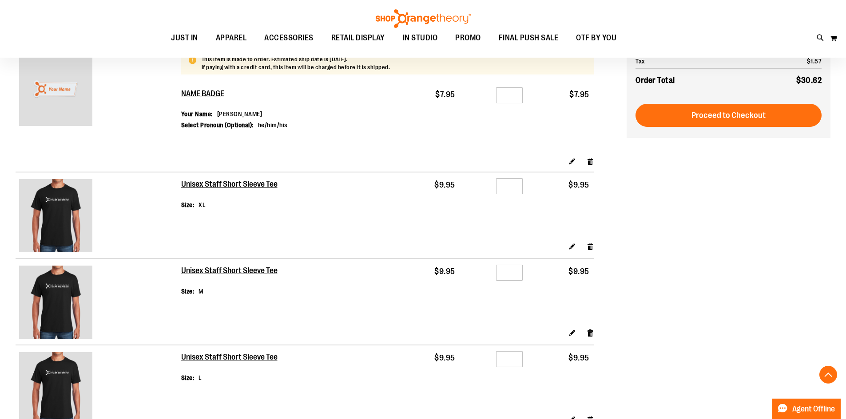
scroll to position [266, 0]
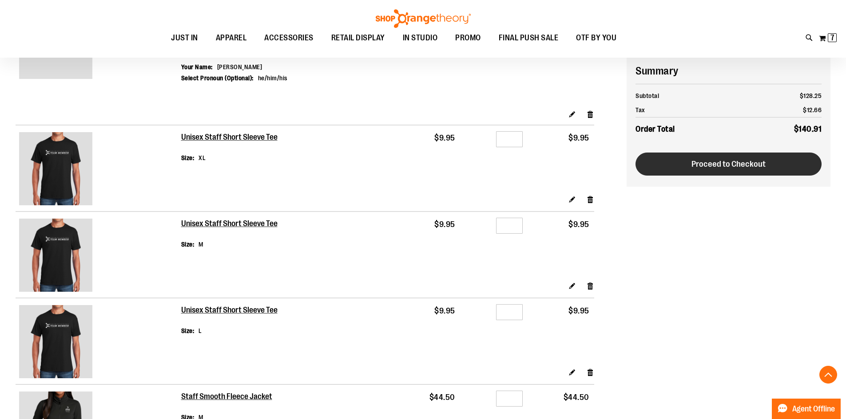
type input "**********"
click at [764, 169] on span "Proceed to Checkout" at bounding box center [728, 164] width 74 height 10
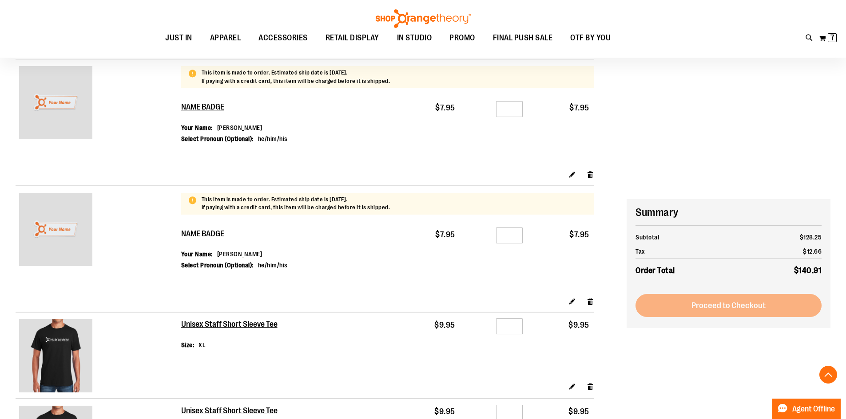
scroll to position [221, 0]
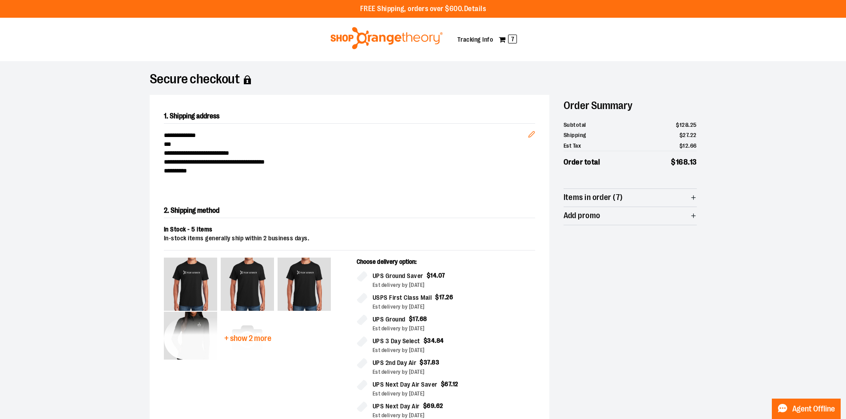
click at [254, 340] on span "+ show 2 more" at bounding box center [247, 339] width 47 height 8
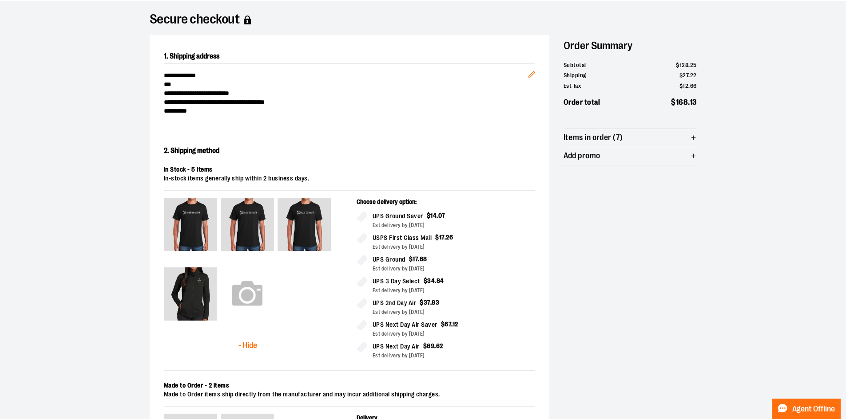
scroll to position [44, 0]
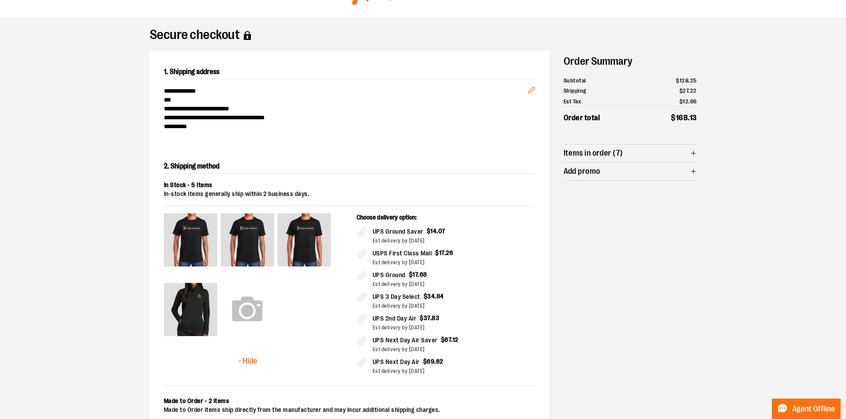
click at [250, 326] on img at bounding box center [247, 309] width 53 height 53
click at [248, 315] on img at bounding box center [247, 309] width 53 height 53
click at [694, 150] on icon "button" at bounding box center [693, 153] width 7 height 7
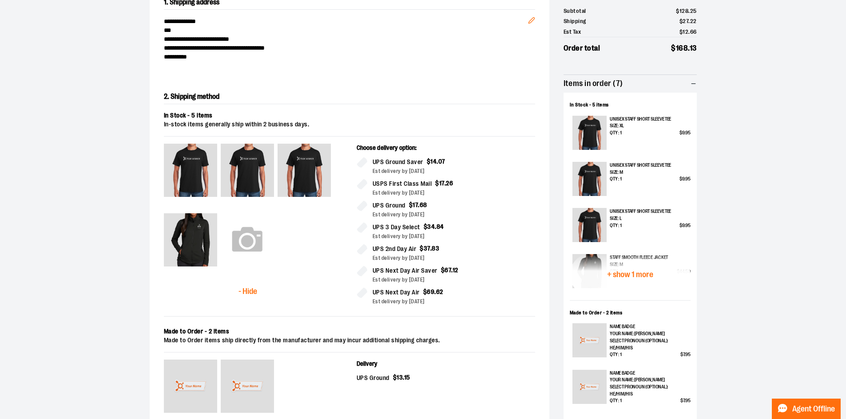
scroll to position [178, 0]
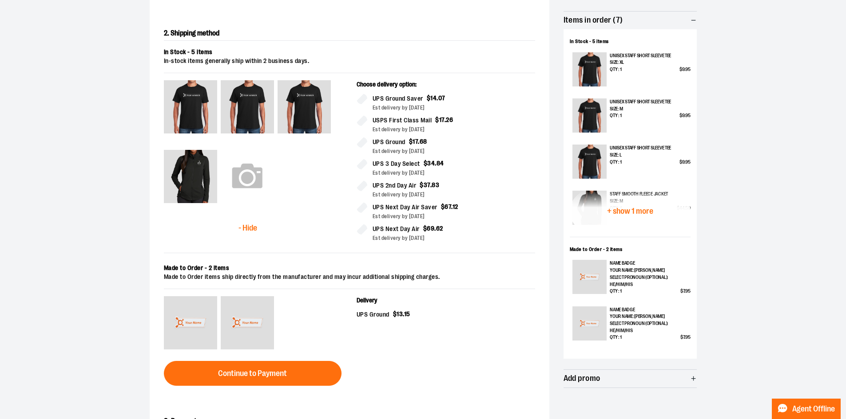
click at [631, 211] on span "+ show 1 more" at bounding box center [630, 211] width 46 height 8
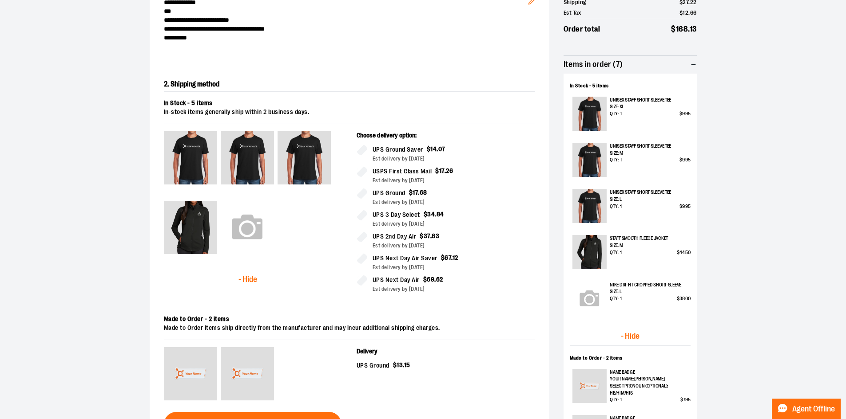
scroll to position [0, 0]
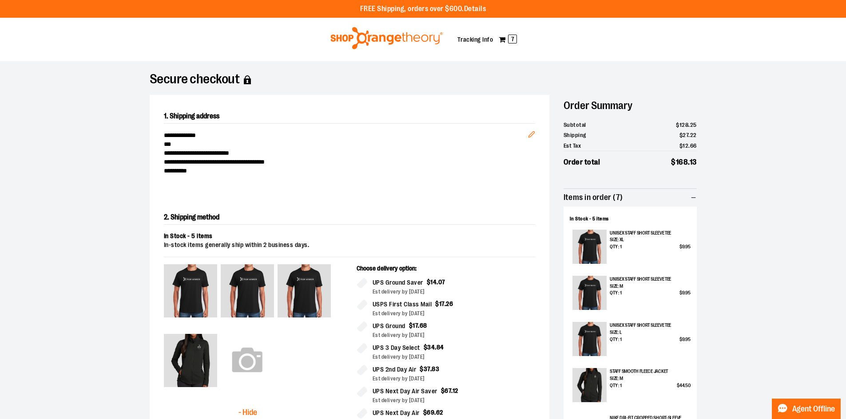
click at [758, 175] on section "**********" at bounding box center [423, 361] width 846 height 601
click at [361, 34] on img at bounding box center [386, 38] width 115 height 22
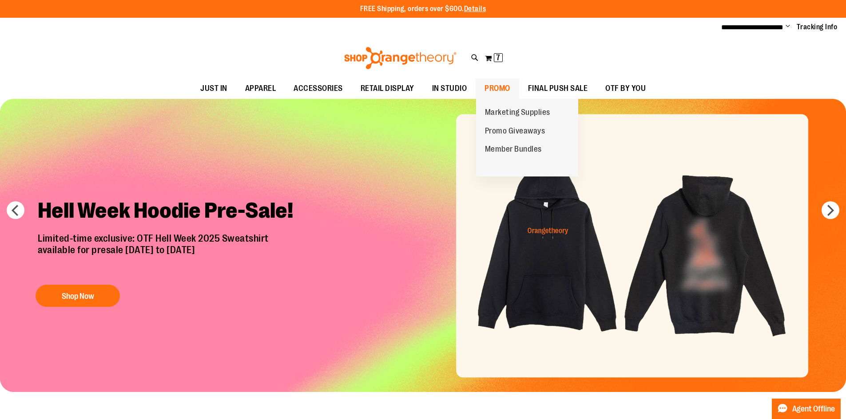
type input "**********"
click at [507, 87] on span "PROMO" at bounding box center [497, 89] width 26 height 20
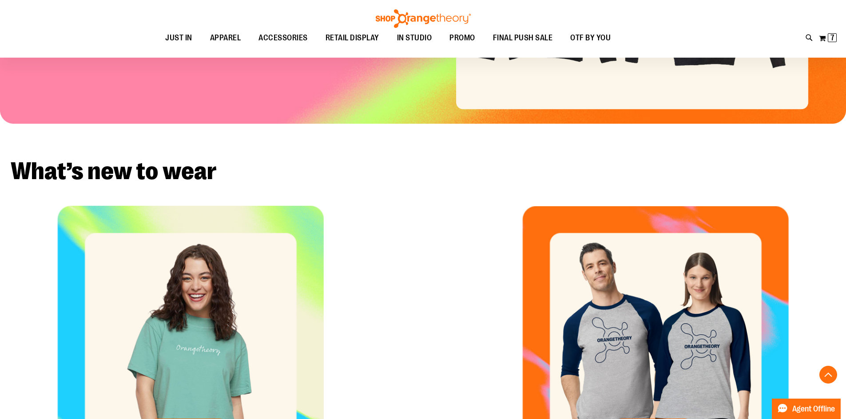
scroll to position [399, 0]
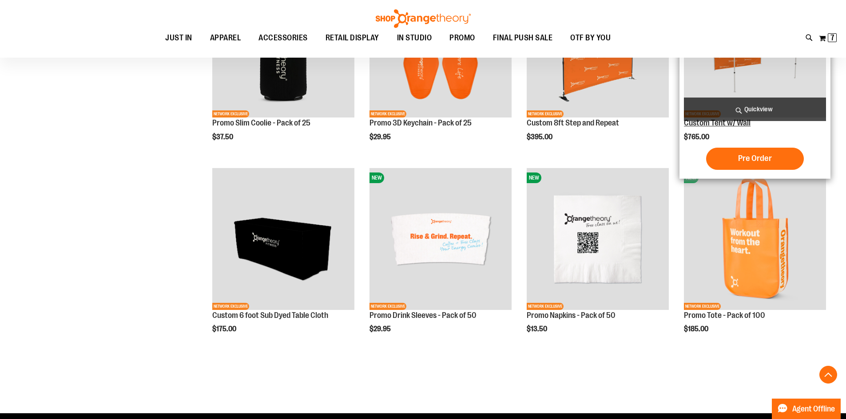
scroll to position [399, 0]
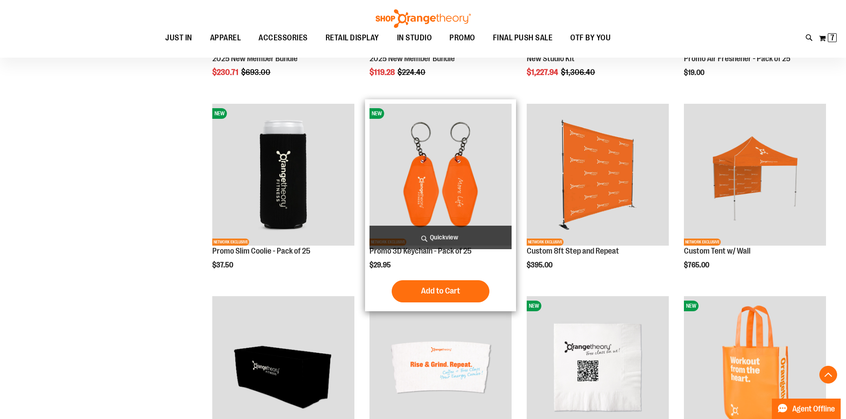
scroll to position [266, 0]
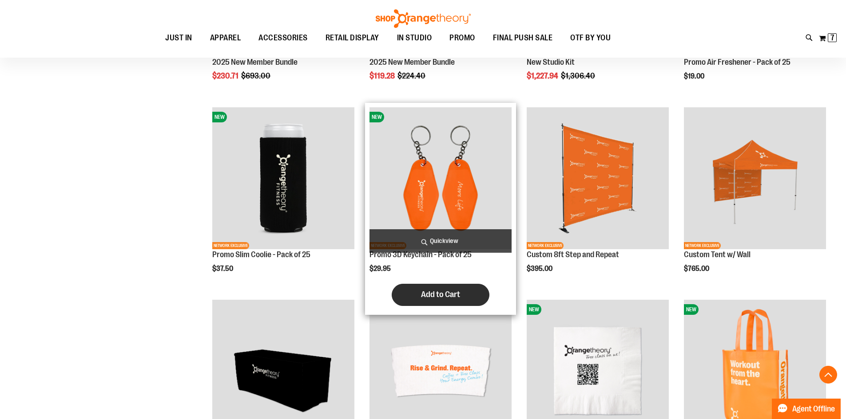
type input "**********"
click at [435, 299] on span "Add to Cart" at bounding box center [440, 295] width 39 height 10
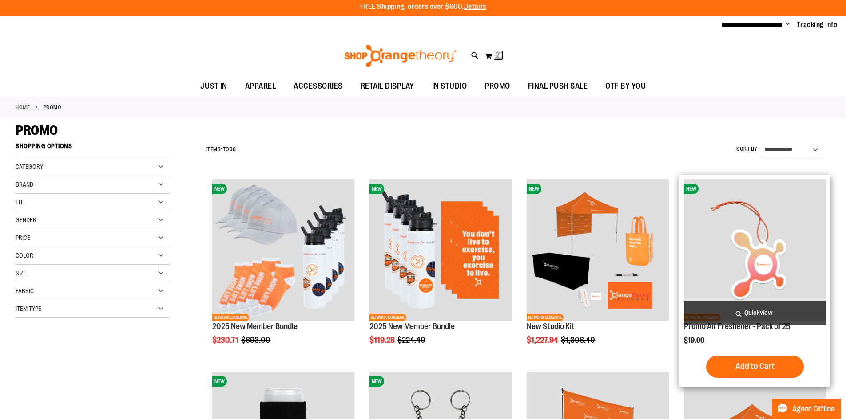
scroll to position [88, 0]
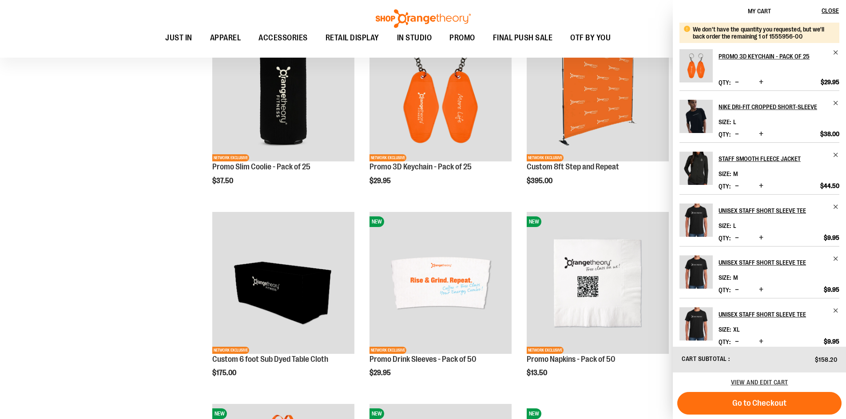
scroll to position [436, 0]
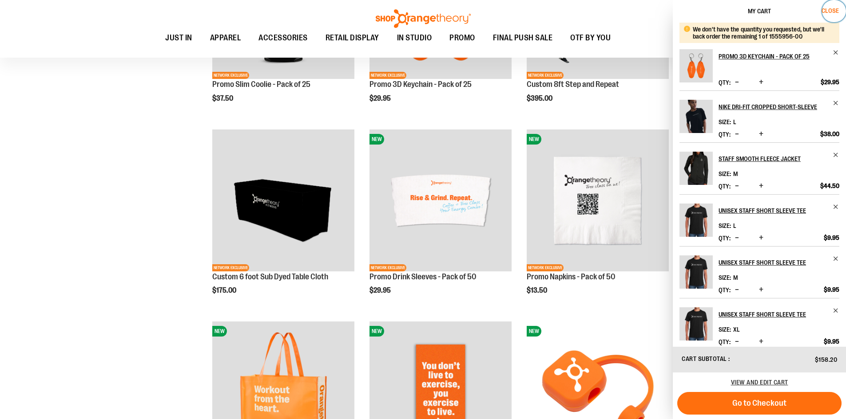
click at [834, 14] on button "Close" at bounding box center [834, 11] width 24 height 22
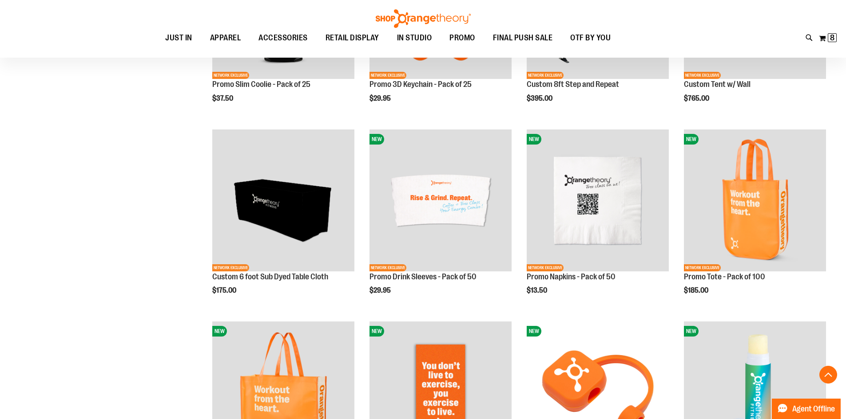
click at [93, 202] on div "**********" at bounding box center [423, 325] width 815 height 1245
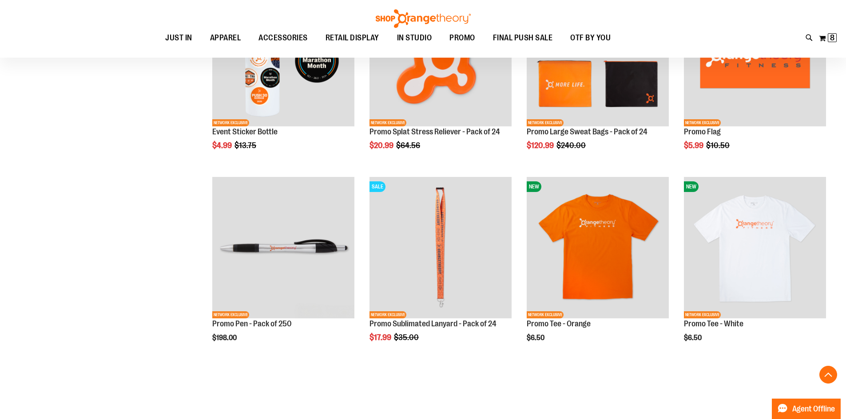
scroll to position [1457, 0]
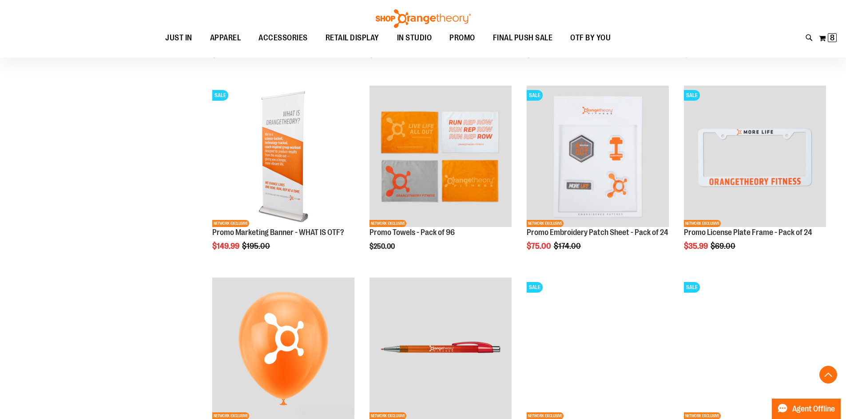
scroll to position [1191, 0]
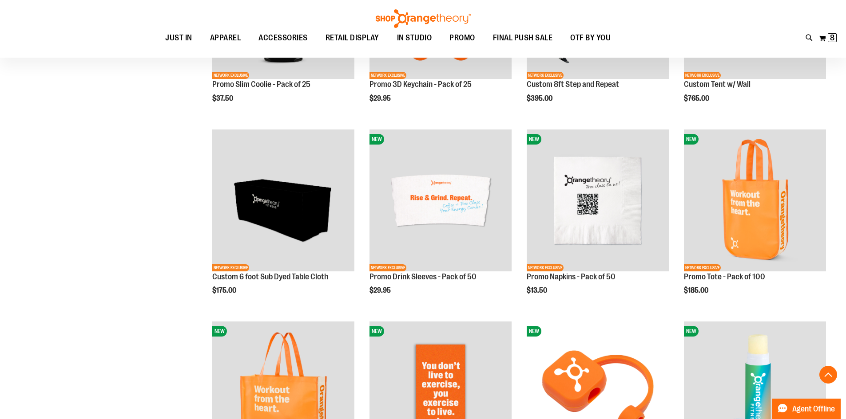
scroll to position [259, 0]
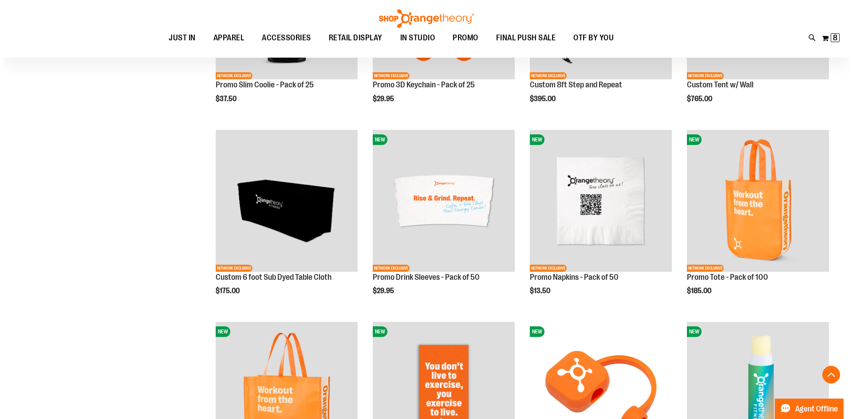
scroll to position [436, 0]
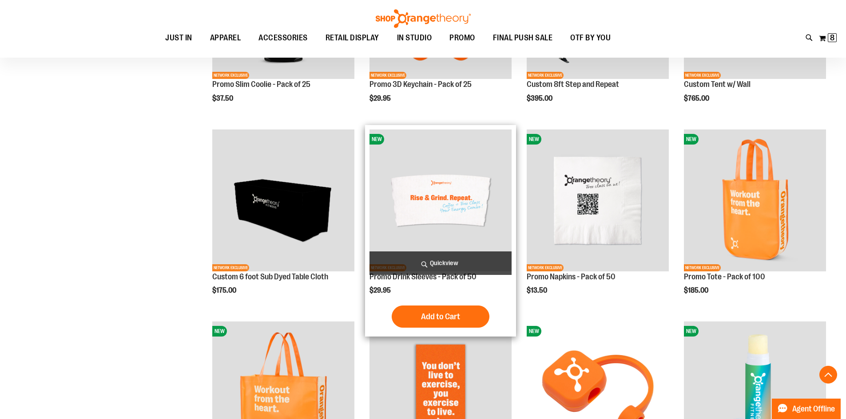
click at [462, 265] on span "Quickview" at bounding box center [440, 264] width 142 height 24
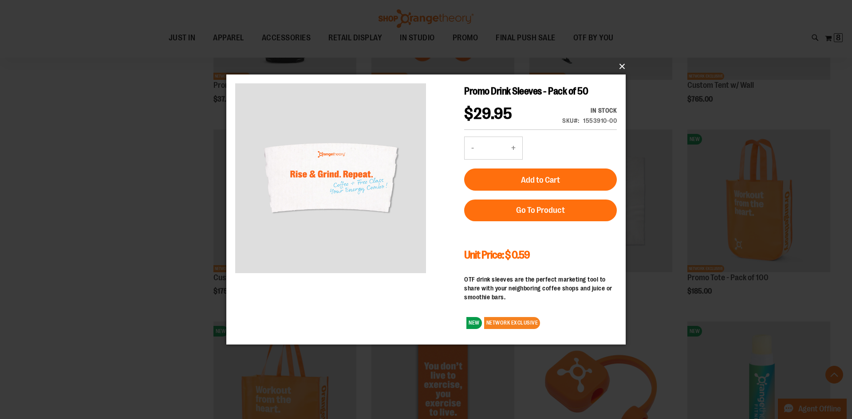
click at [628, 67] on button "×" at bounding box center [429, 67] width 400 height 20
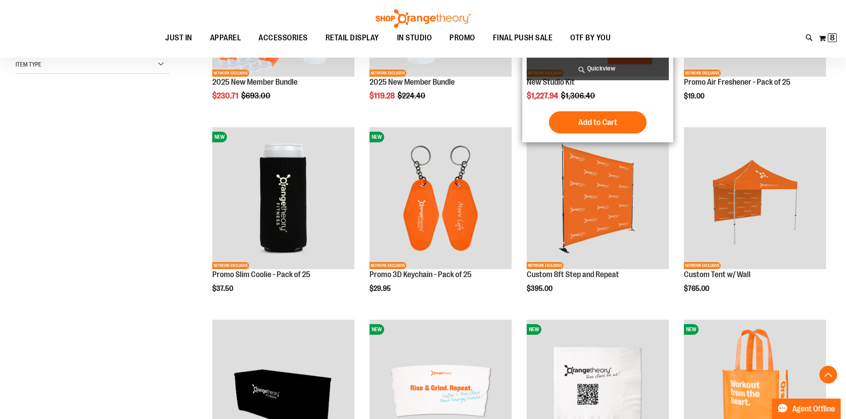
scroll to position [310, 0]
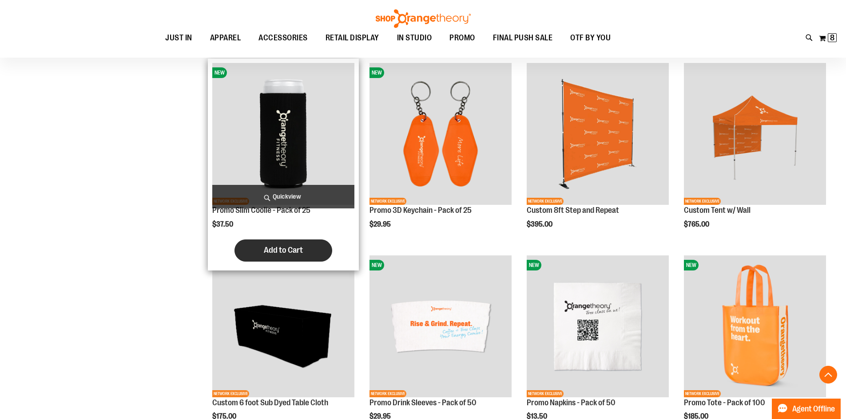
click at [298, 257] on button "Add to Cart" at bounding box center [283, 251] width 98 height 22
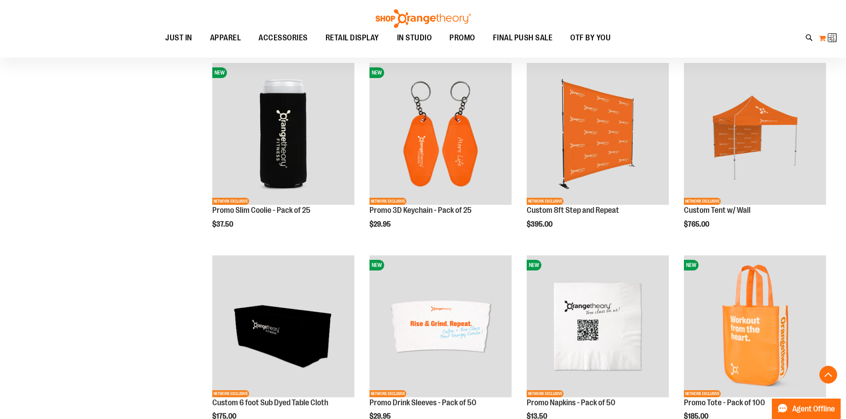
click at [831, 37] on img at bounding box center [833, 37] width 11 height 11
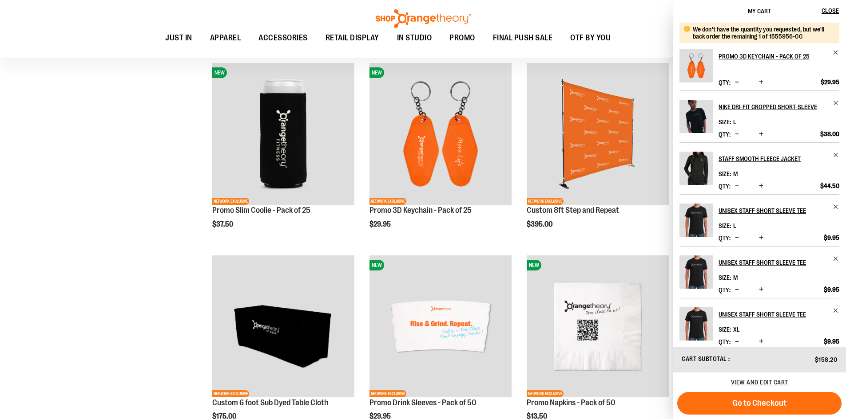
scroll to position [174, 0]
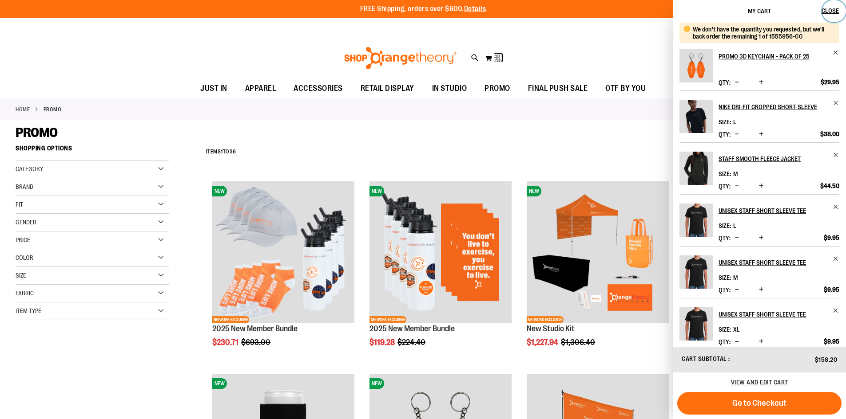
click at [832, 14] on button "Close" at bounding box center [834, 11] width 24 height 22
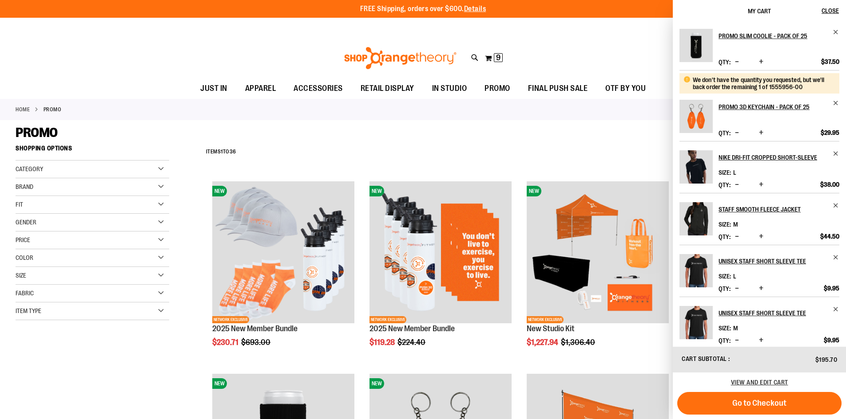
click at [607, 63] on div "Toggle Nav Search Popular Suggestions Advanced Search" at bounding box center [423, 58] width 846 height 41
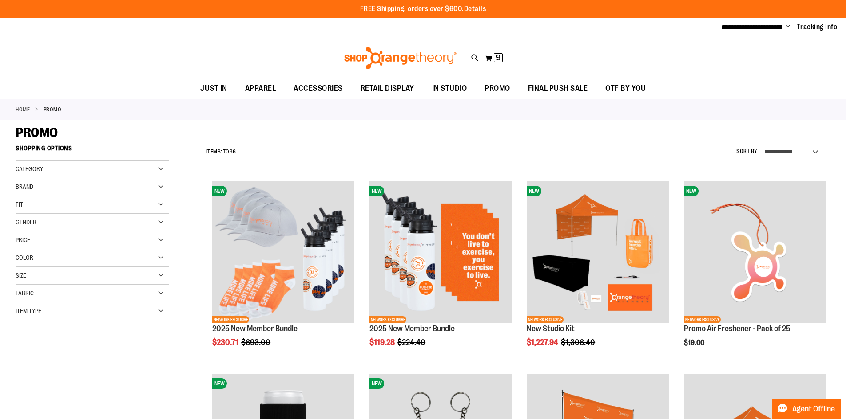
click at [590, 31] on div "**********" at bounding box center [423, 28] width 846 height 20
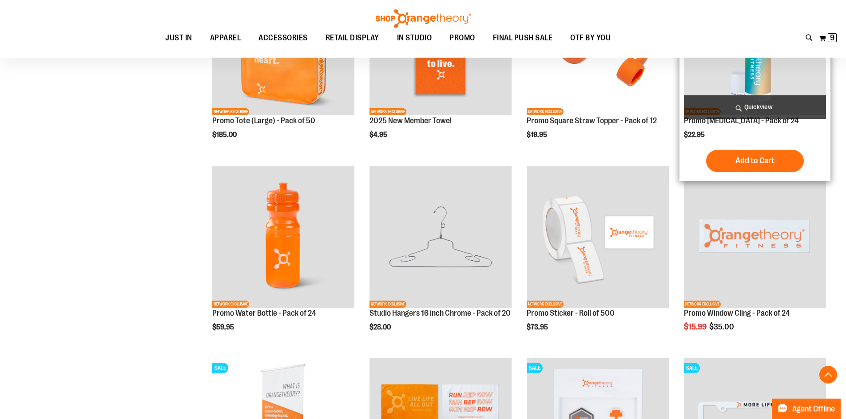
scroll to position [710, 0]
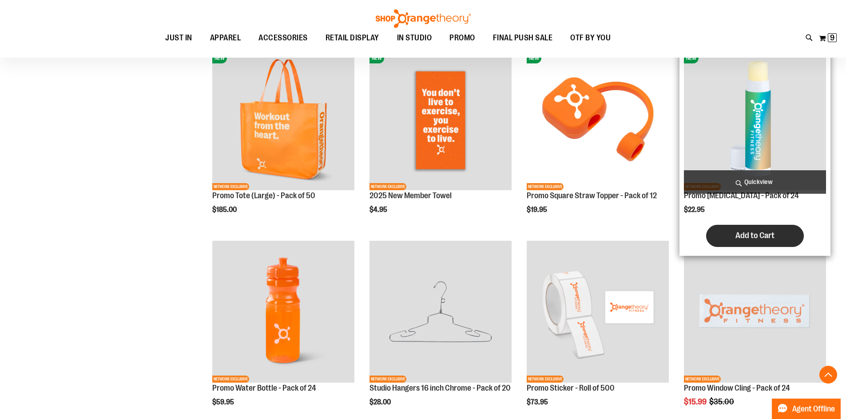
click at [748, 230] on button "Add to Cart" at bounding box center [755, 236] width 98 height 22
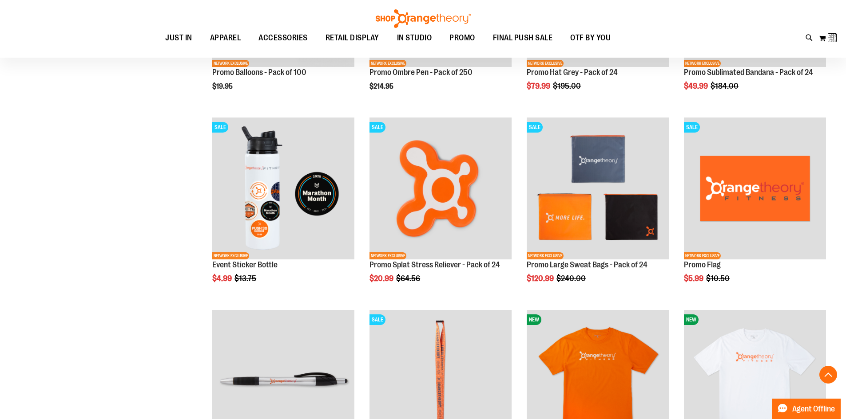
scroll to position [1553, 0]
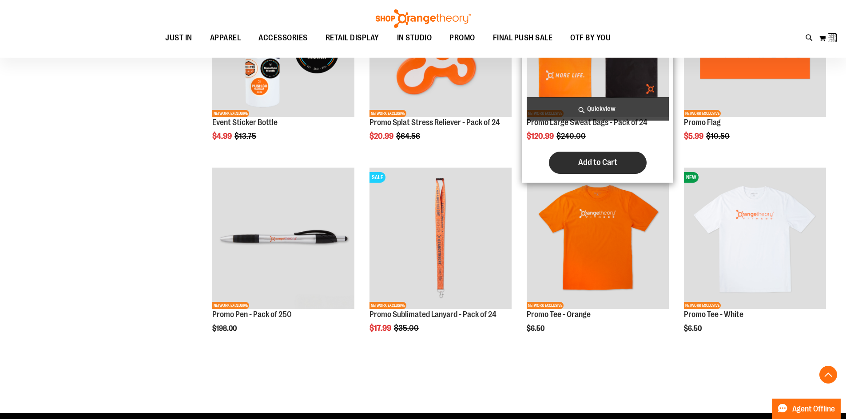
click at [602, 155] on button "Add to Cart" at bounding box center [598, 163] width 98 height 22
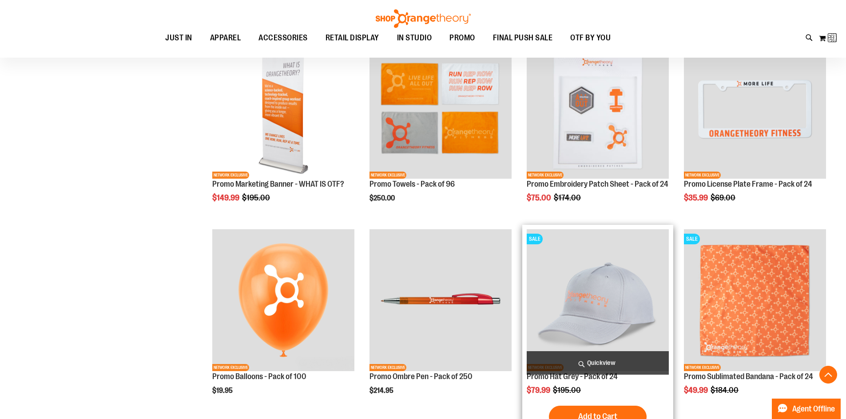
scroll to position [1180, 0]
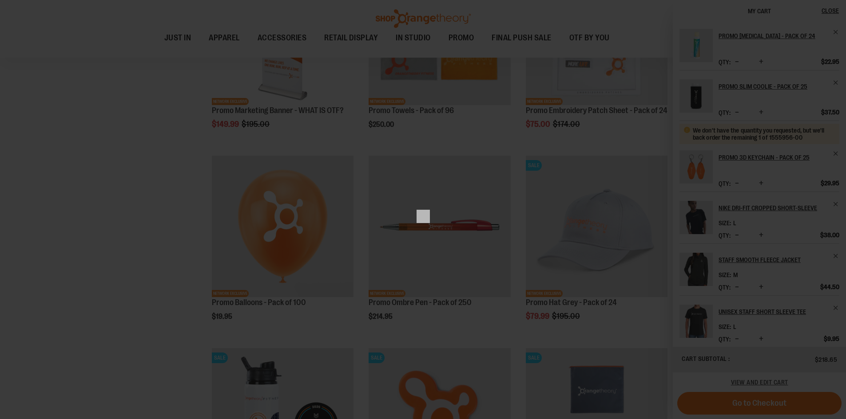
scroll to position [1503, 0]
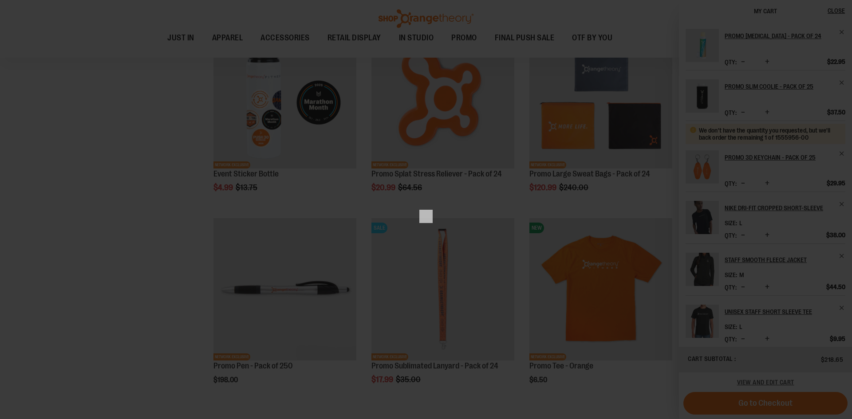
click at [90, 214] on div "×" at bounding box center [426, 209] width 852 height 419
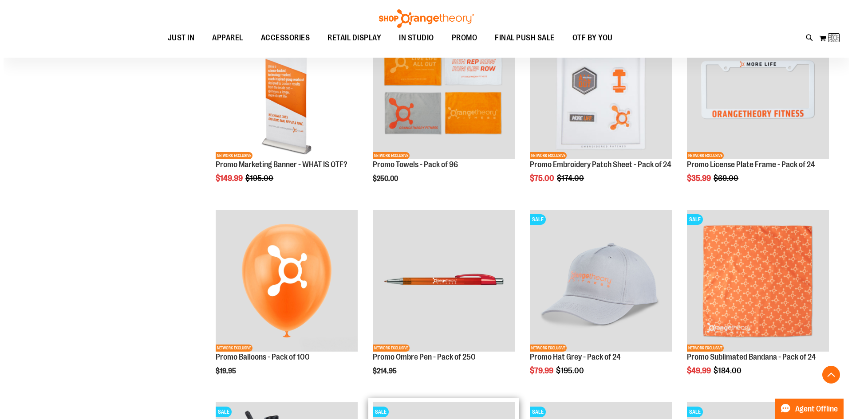
scroll to position [1236, 0]
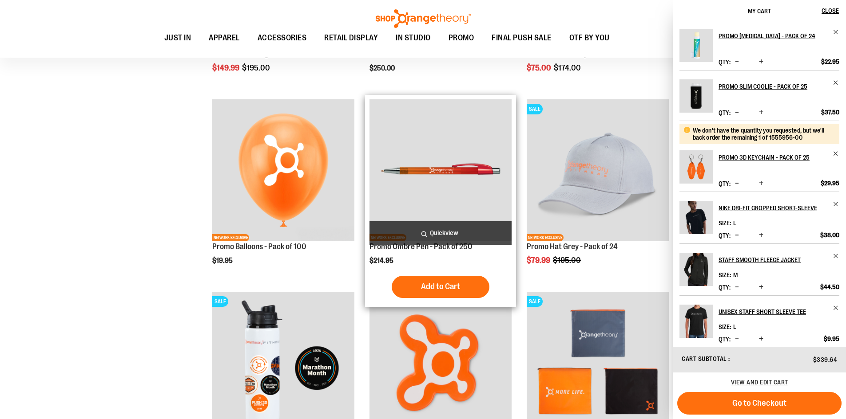
click at [462, 231] on span "Quickview" at bounding box center [440, 234] width 142 height 24
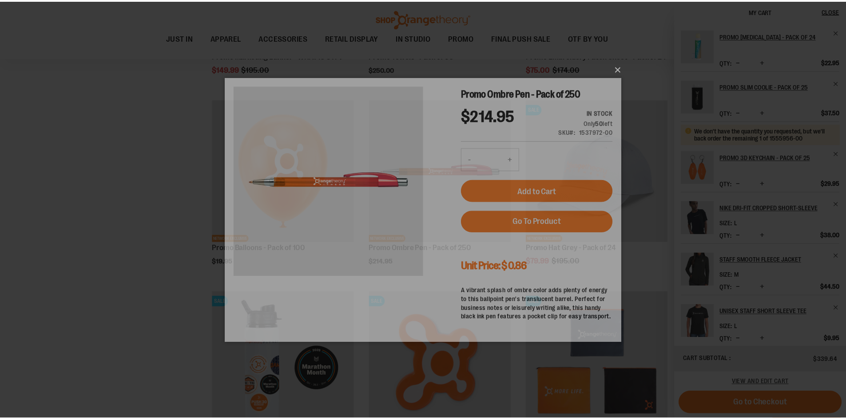
scroll to position [0, 0]
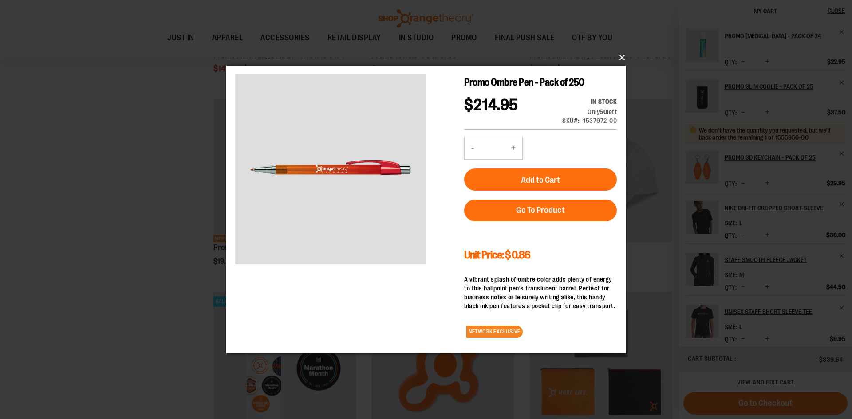
click at [625, 60] on button "×" at bounding box center [429, 58] width 400 height 20
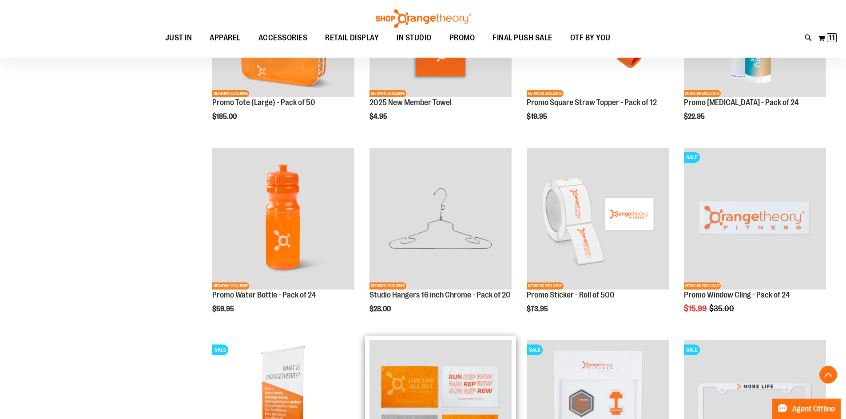
scroll to position [792, 0]
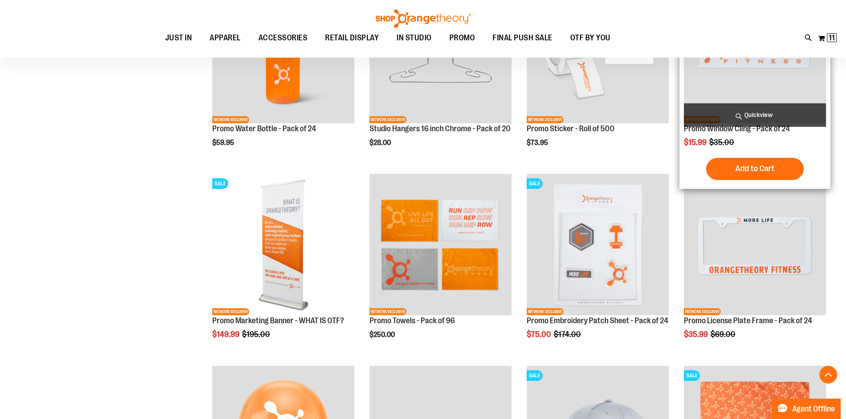
scroll to position [970, 0]
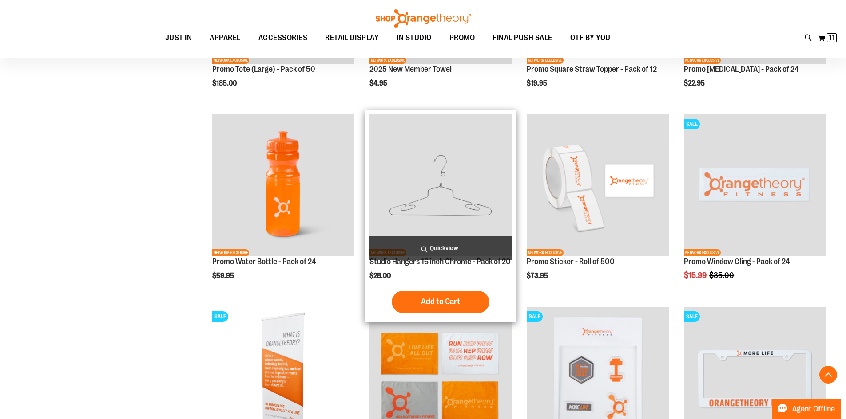
scroll to position [837, 0]
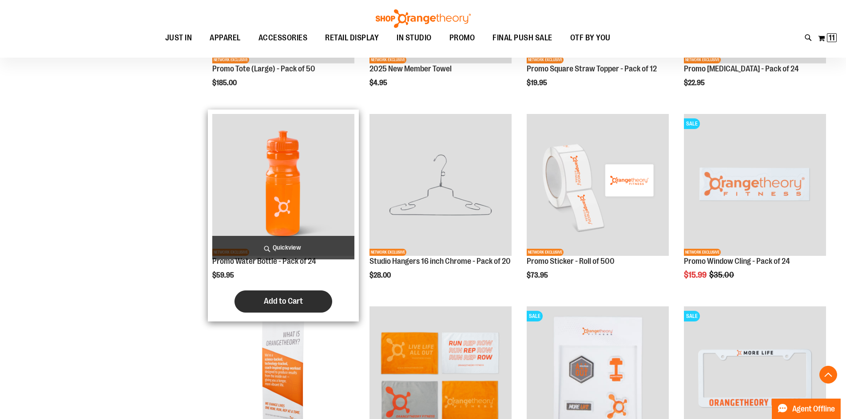
click at [273, 305] on span "Add to Cart" at bounding box center [283, 302] width 39 height 10
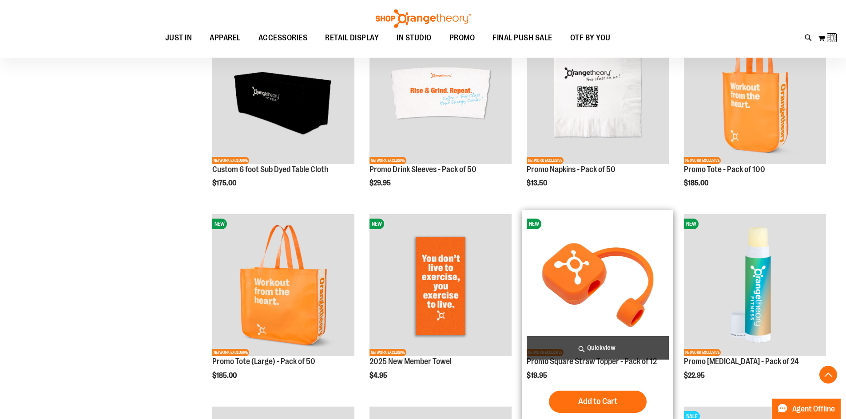
scroll to position [659, 0]
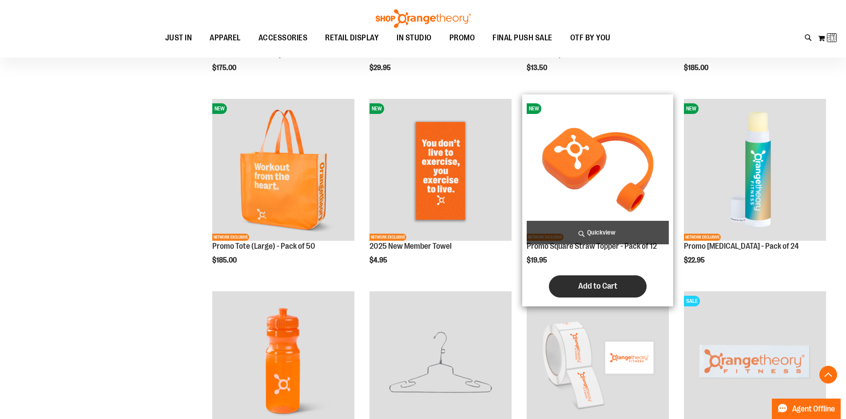
click at [602, 286] on span "Add to Cart" at bounding box center [597, 286] width 39 height 10
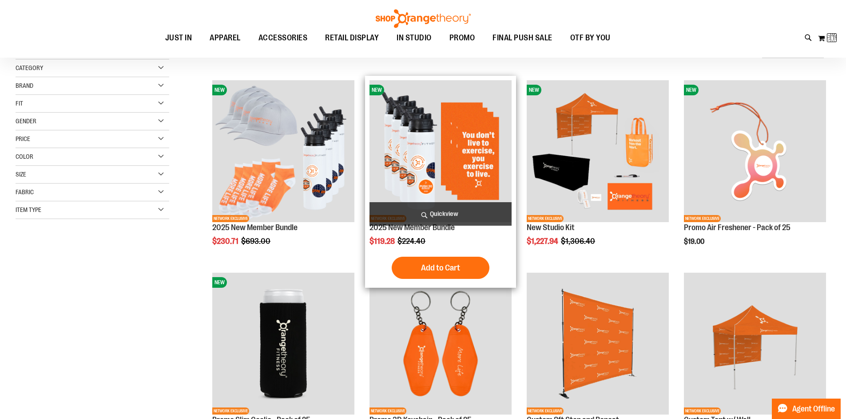
scroll to position [38, 0]
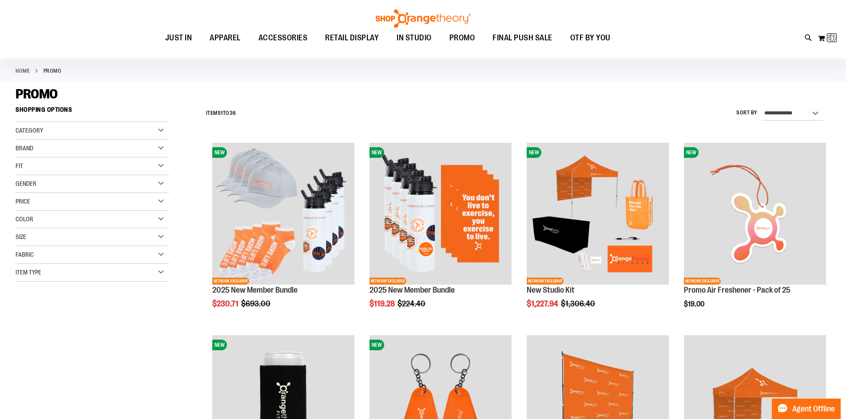
scroll to position [732, 0]
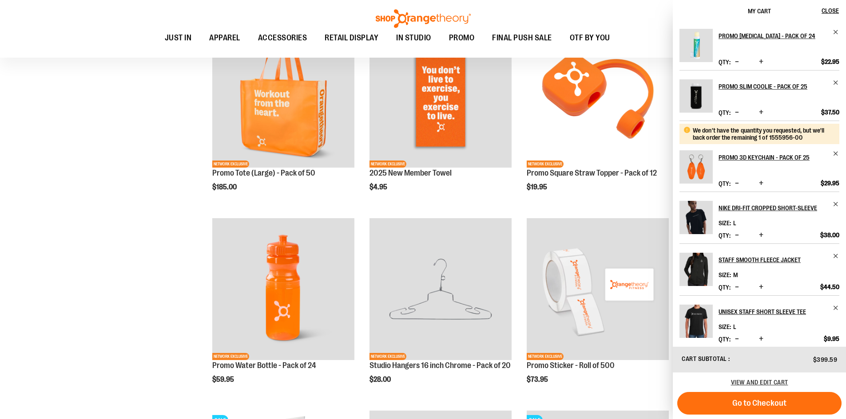
click at [122, 161] on div "**********" at bounding box center [423, 318] width 815 height 1822
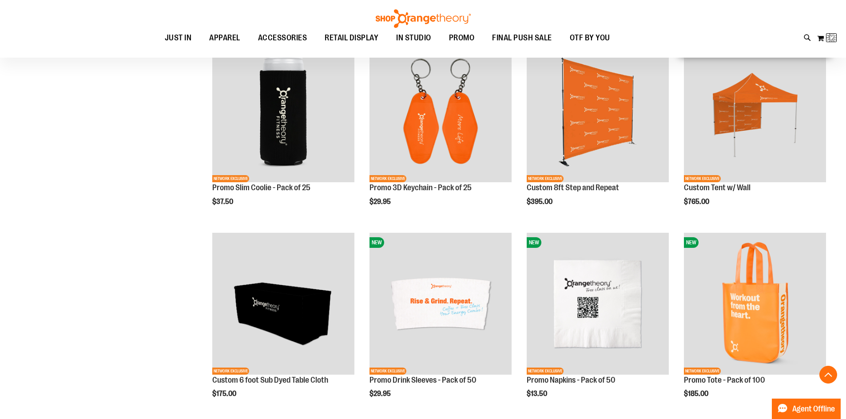
scroll to position [155, 0]
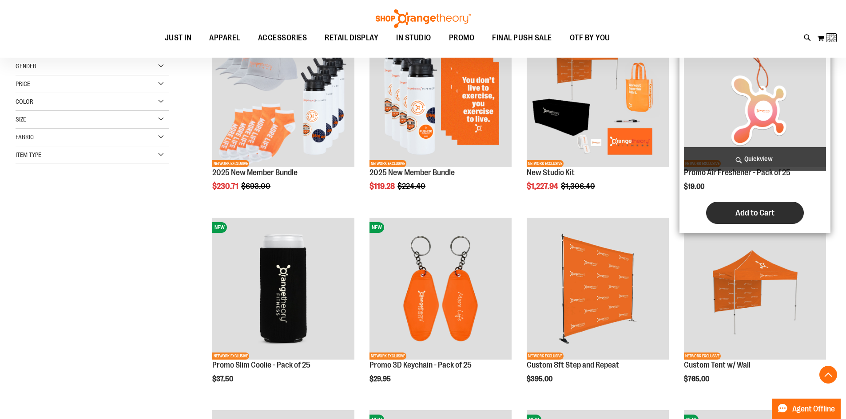
click at [757, 214] on span "Add to Cart" at bounding box center [754, 213] width 39 height 10
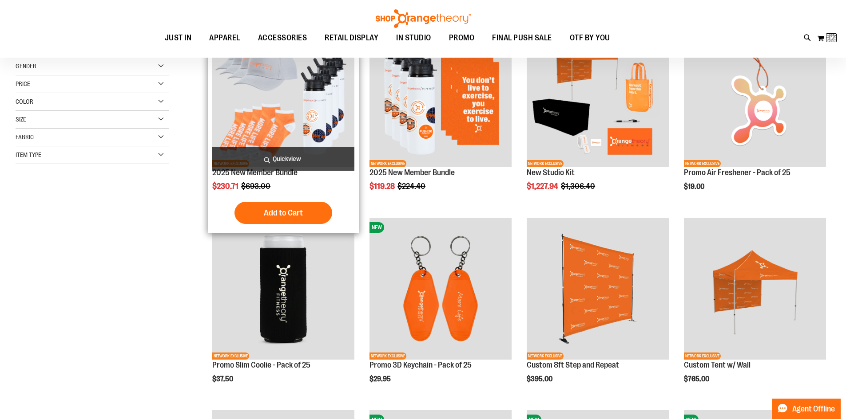
scroll to position [0, 0]
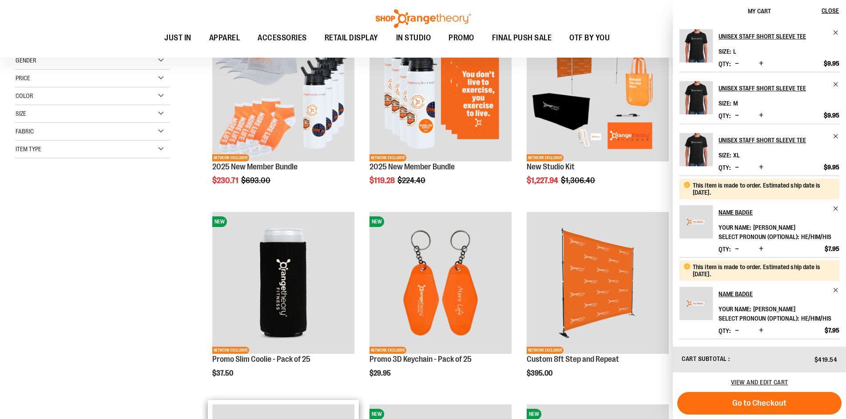
scroll to position [288, 0]
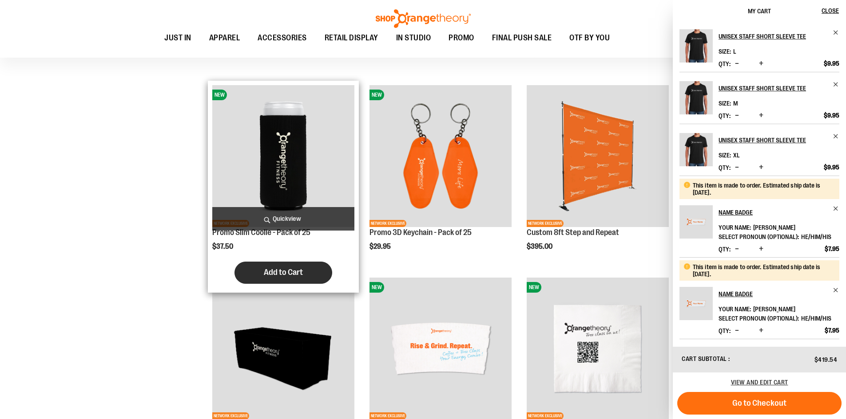
click at [276, 265] on button "Add to Cart" at bounding box center [283, 273] width 98 height 22
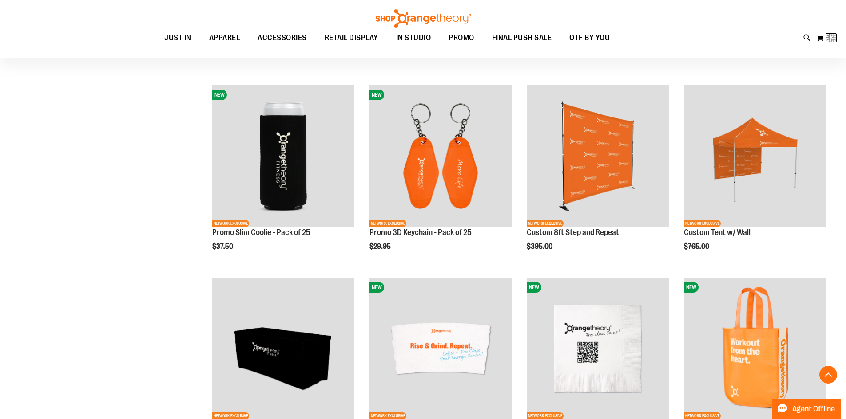
scroll to position [554, 0]
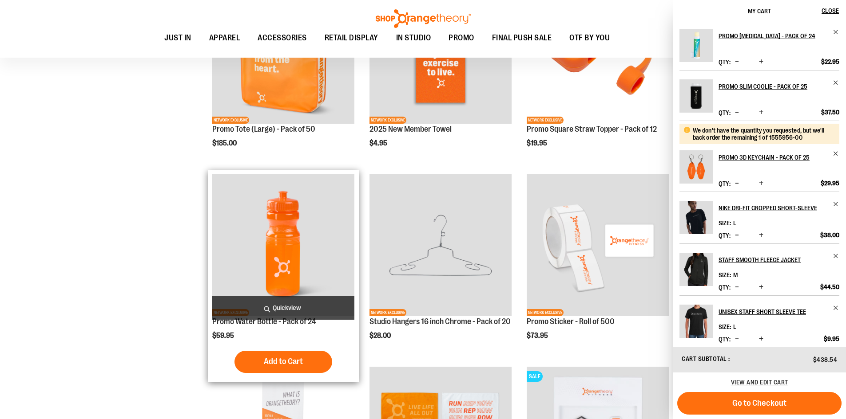
click at [258, 366] on button "Add to Cart" at bounding box center [283, 362] width 98 height 22
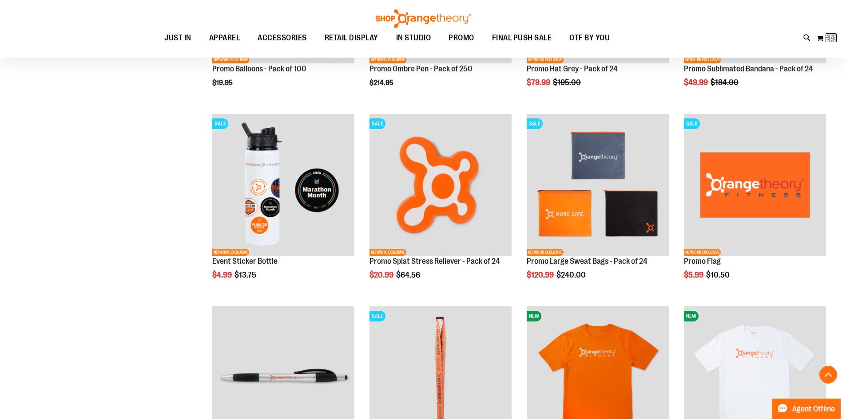
scroll to position [1531, 0]
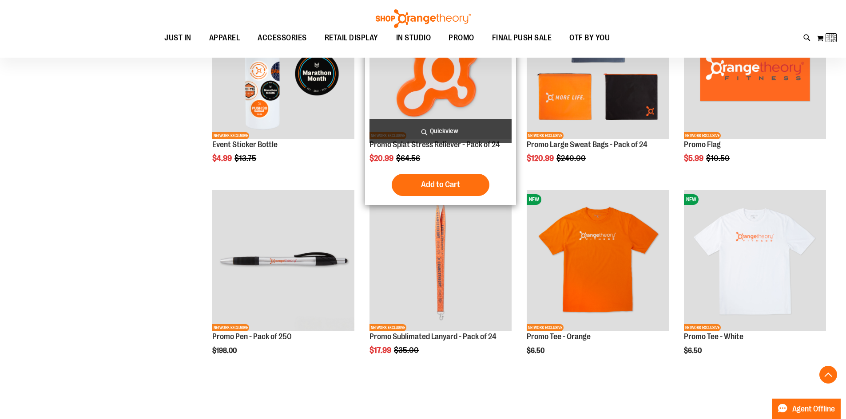
click at [403, 186] on button "Add to Cart" at bounding box center [441, 185] width 98 height 22
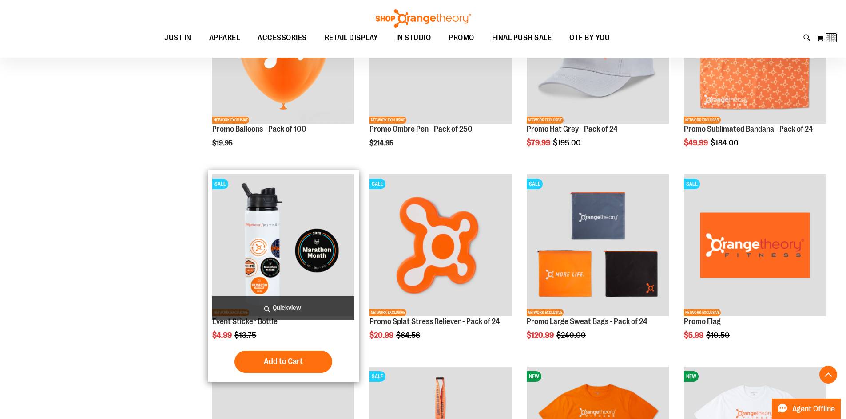
scroll to position [1353, 0]
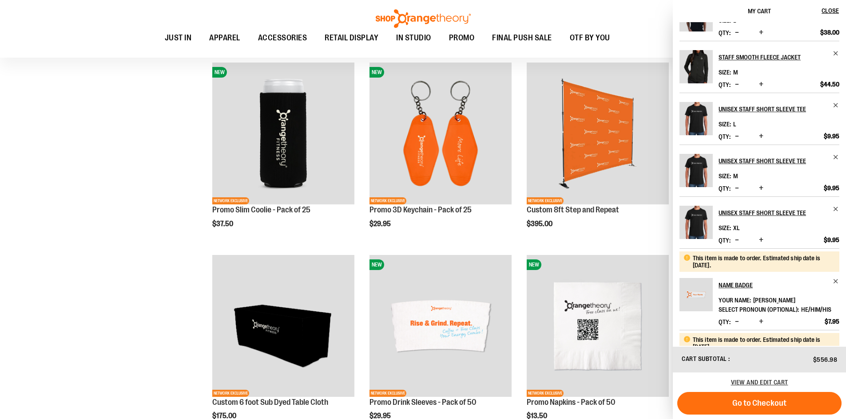
scroll to position [276, 0]
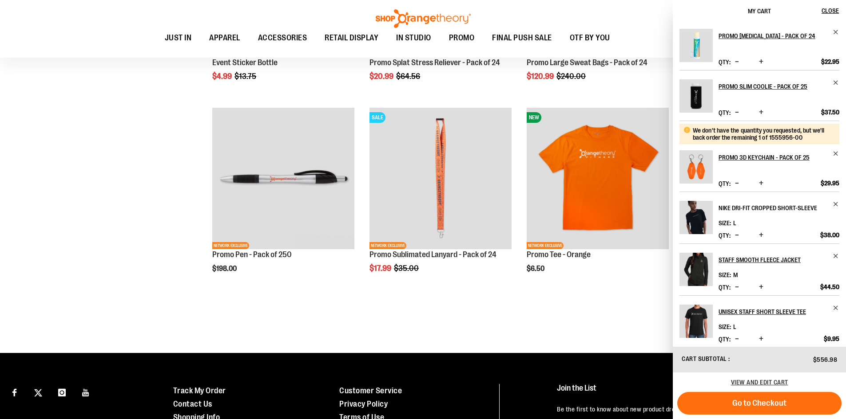
scroll to position [1491, 0]
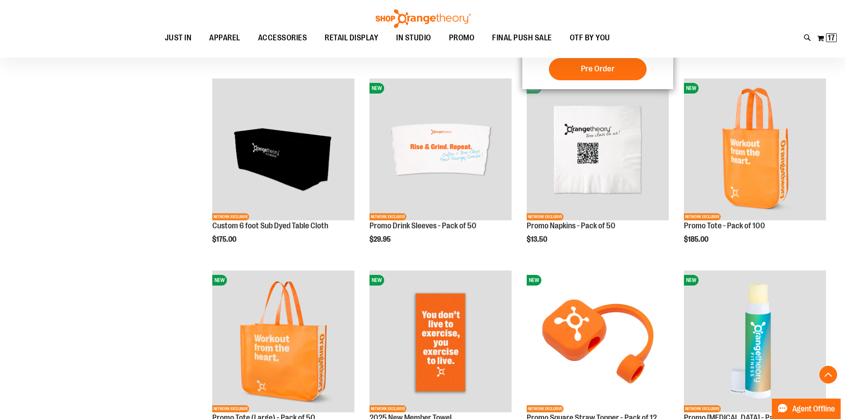
scroll to position [621, 0]
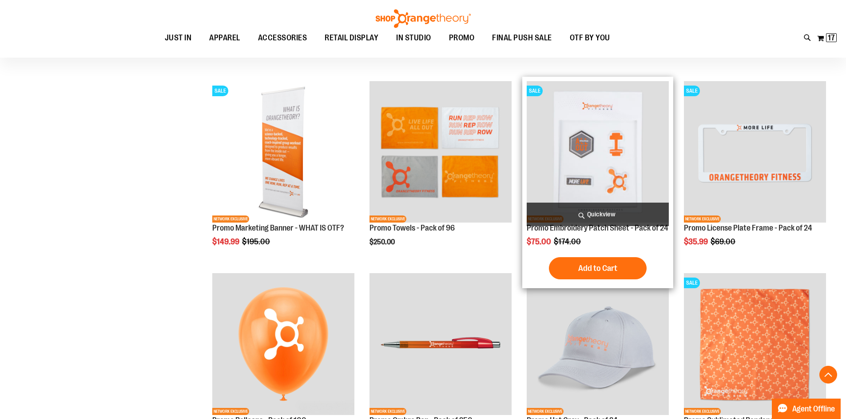
scroll to position [1047, 0]
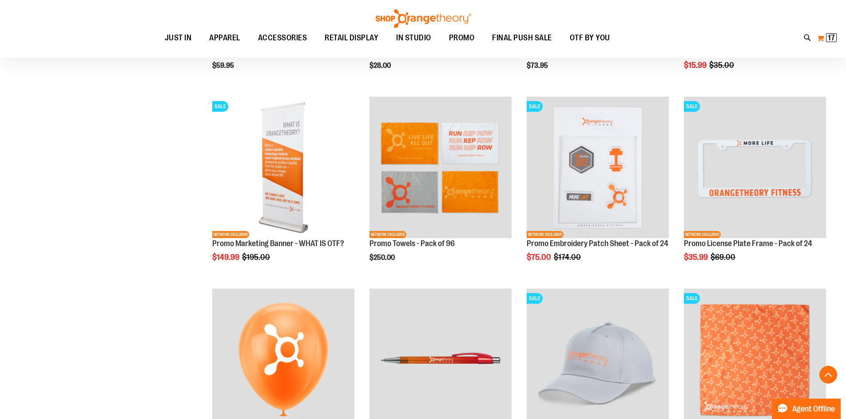
click at [830, 36] on span "17" at bounding box center [830, 37] width 7 height 9
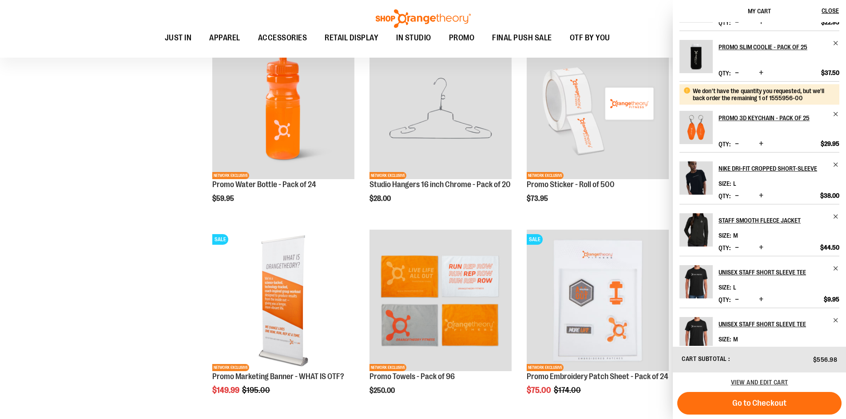
scroll to position [0, 0]
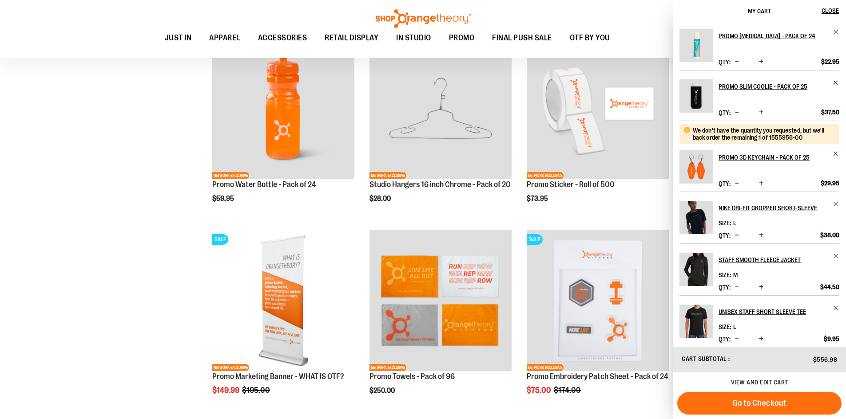
click at [736, 113] on span "Decrease product quantity" at bounding box center [737, 112] width 4 height 9
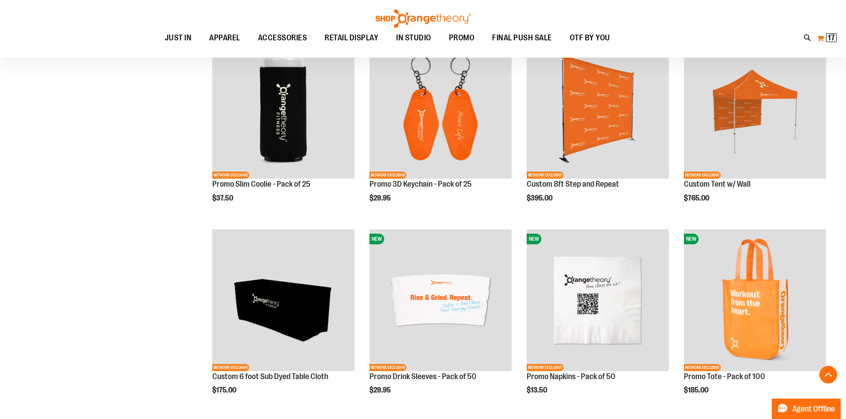
click at [830, 33] on span "17" at bounding box center [830, 37] width 7 height 9
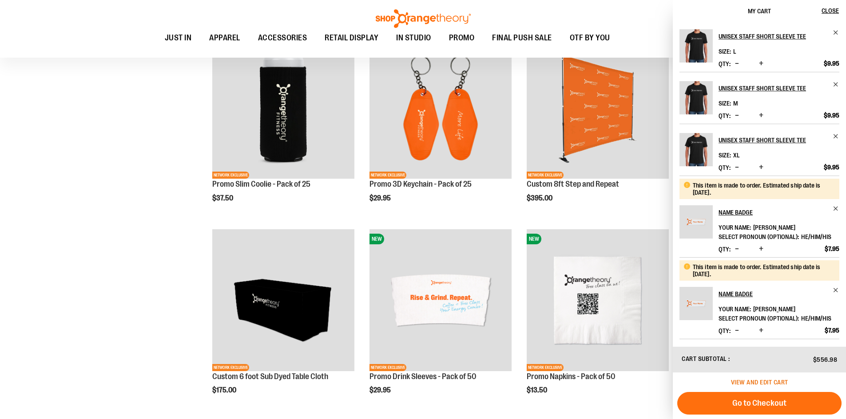
click at [770, 382] on span "View and edit cart" at bounding box center [759, 382] width 57 height 7
